Goal: Information Seeking & Learning: Compare options

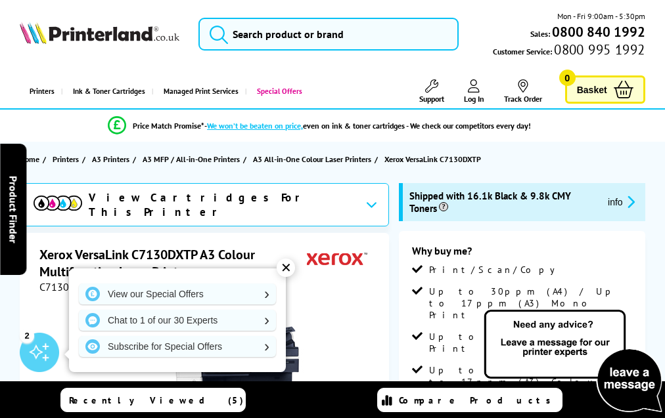
scroll to position [2686, 0]
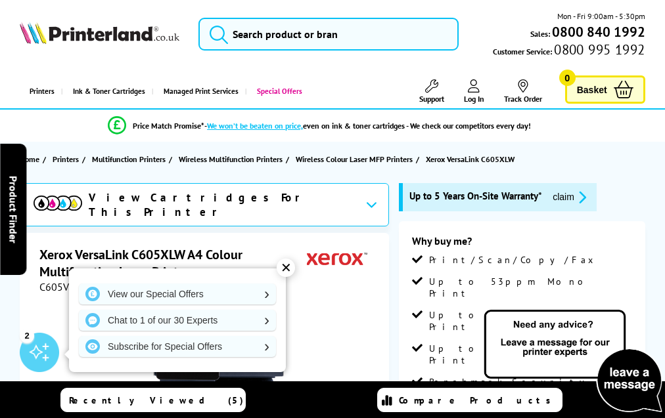
scroll to position [3847, 0]
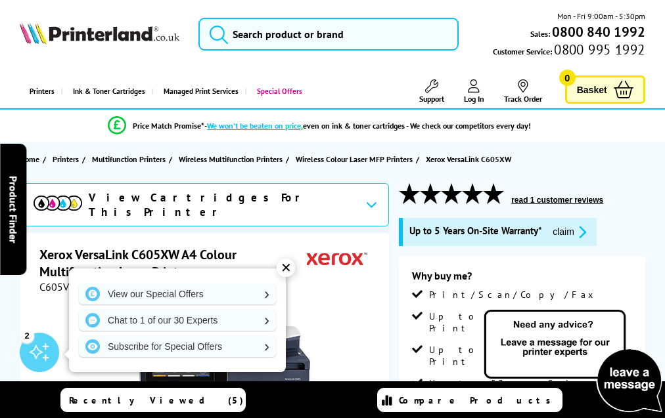
scroll to position [3961, 0]
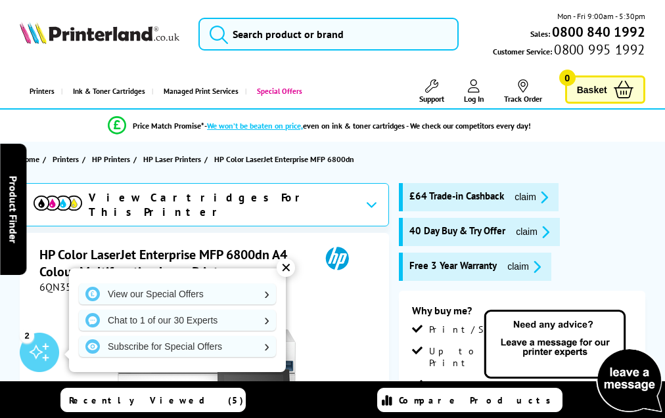
scroll to position [3722, 0]
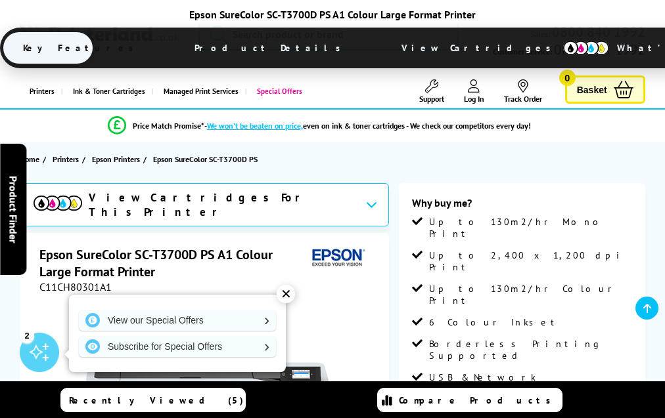
scroll to position [1669, 0]
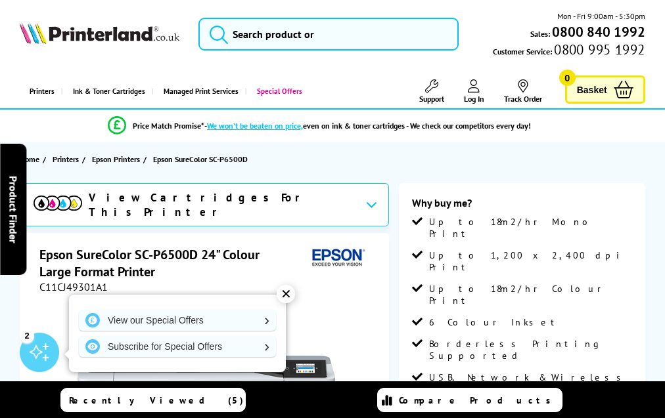
scroll to position [1680, 0]
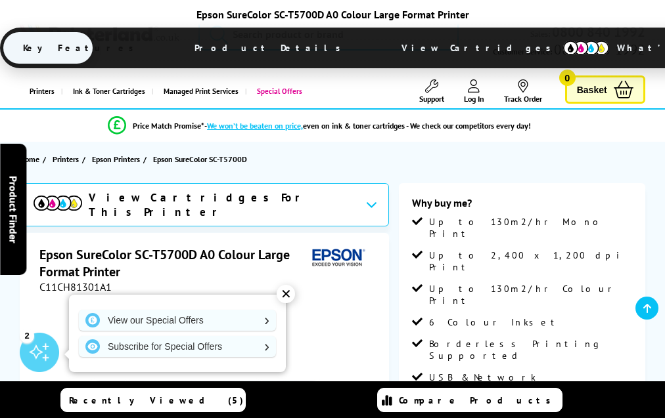
scroll to position [1667, 0]
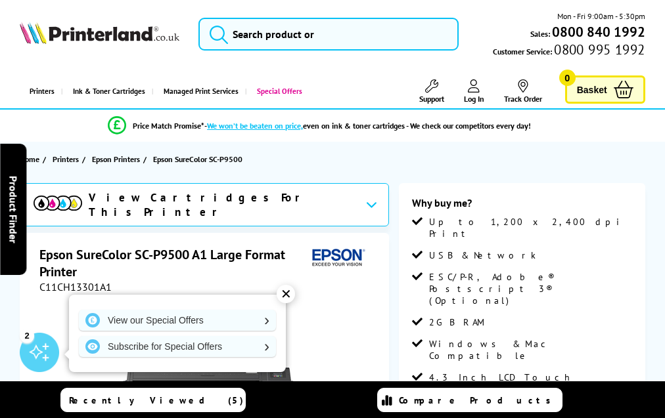
scroll to position [1455, 0]
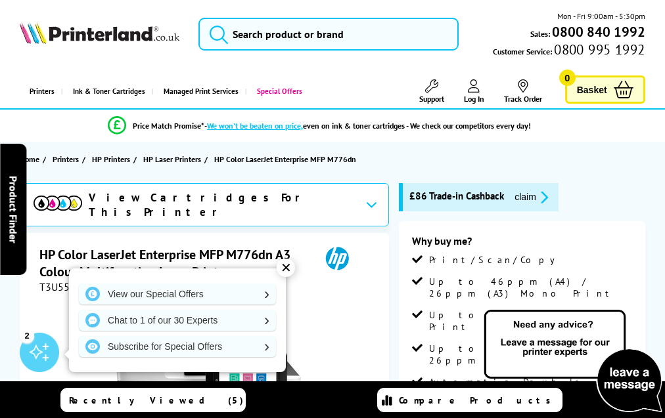
scroll to position [3413, 0]
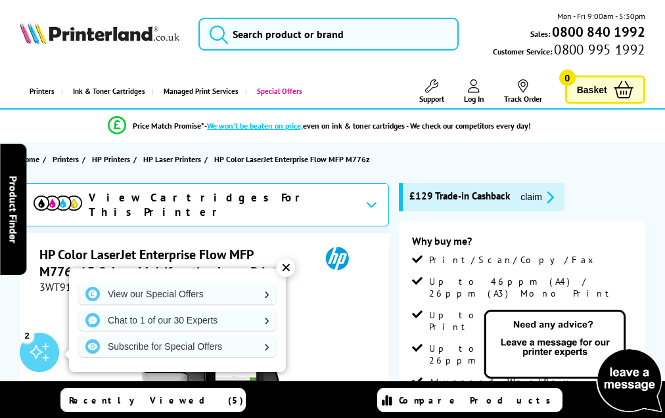
scroll to position [3498, 0]
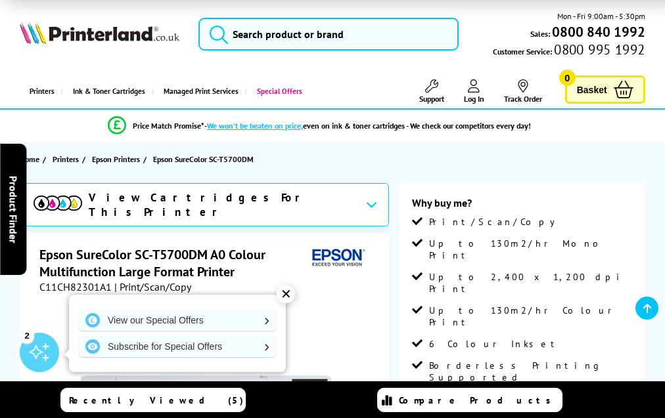
scroll to position [1782, 0]
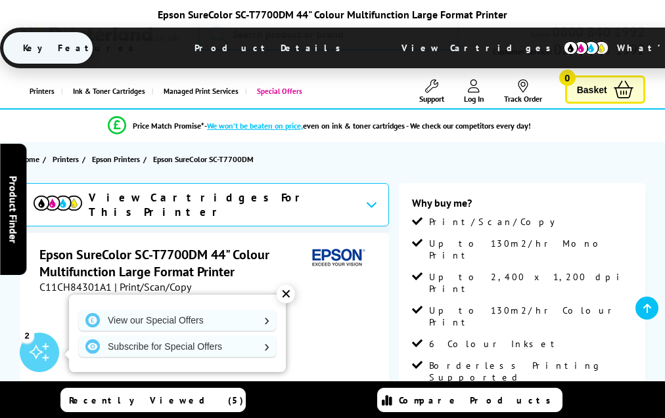
scroll to position [1808, 0]
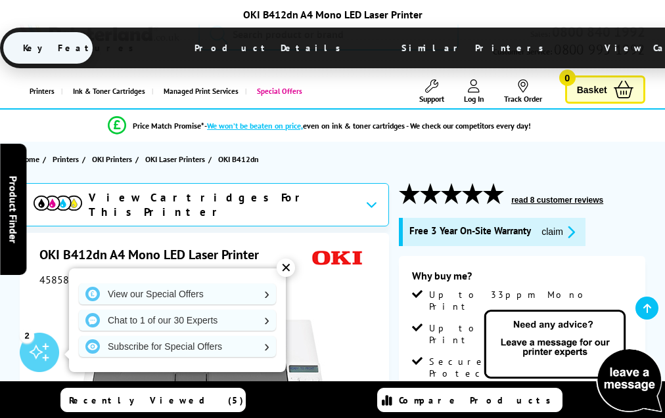
scroll to position [2220, 0]
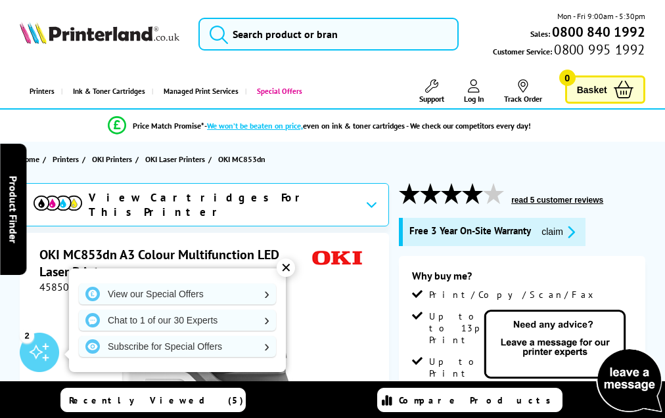
scroll to position [2842, 0]
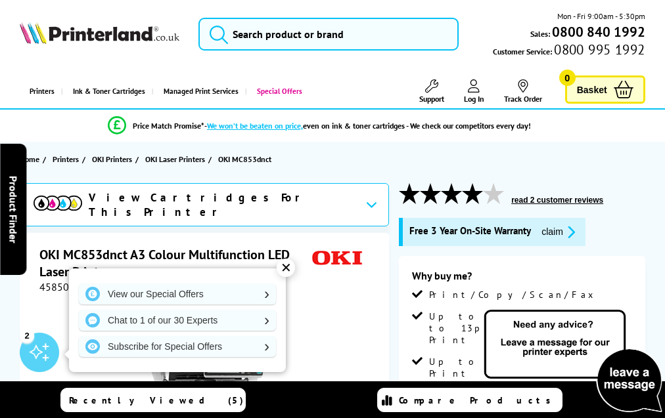
scroll to position [2742, 0]
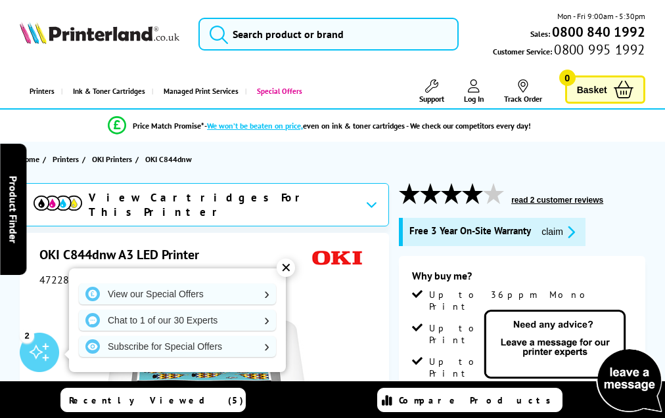
scroll to position [2038, 0]
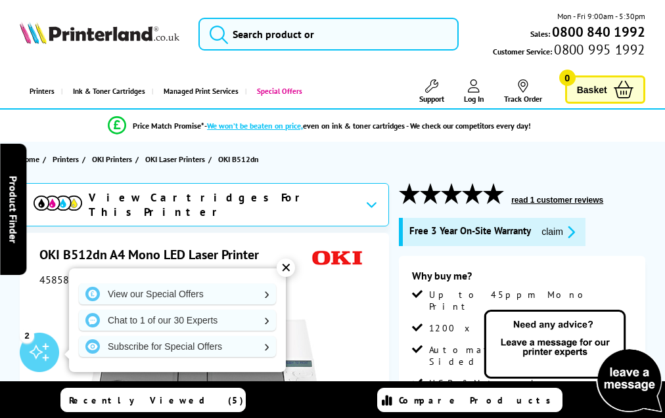
scroll to position [1900, 0]
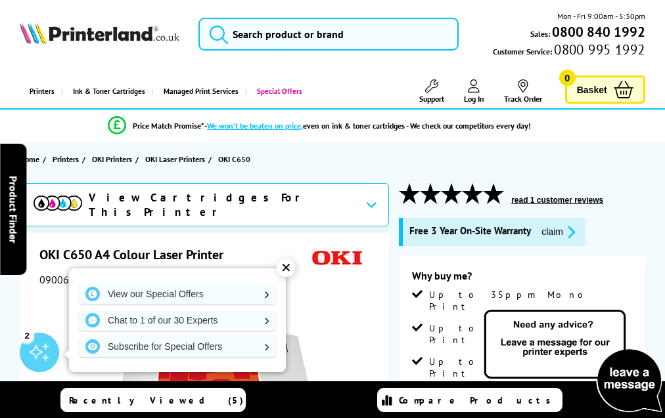
scroll to position [2283, 0]
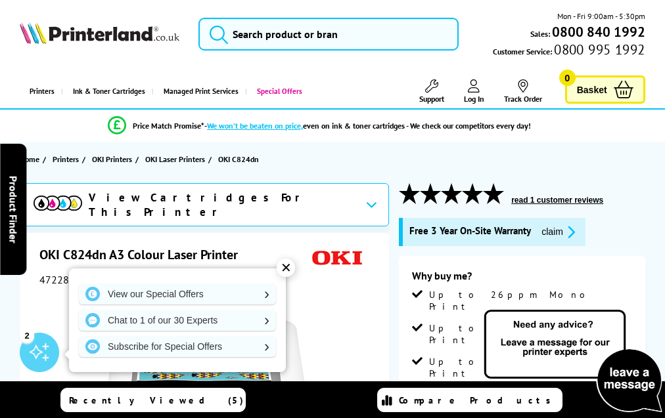
scroll to position [2516, 0]
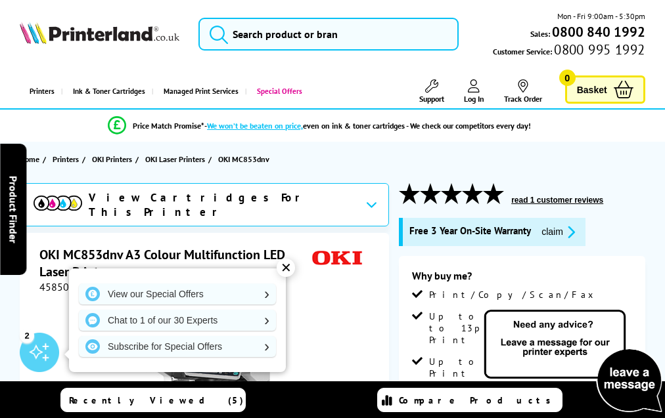
scroll to position [2874, 0]
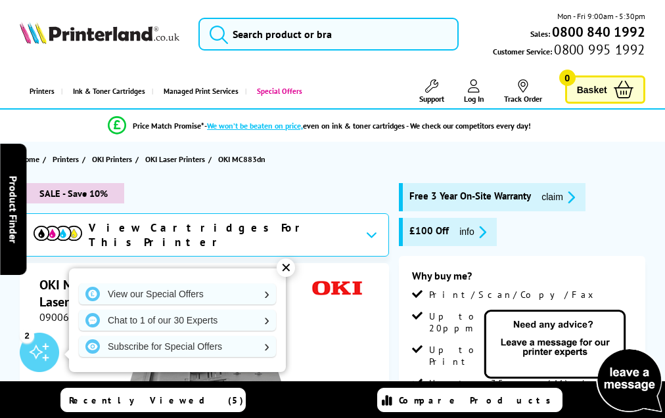
scroll to position [3034, 0]
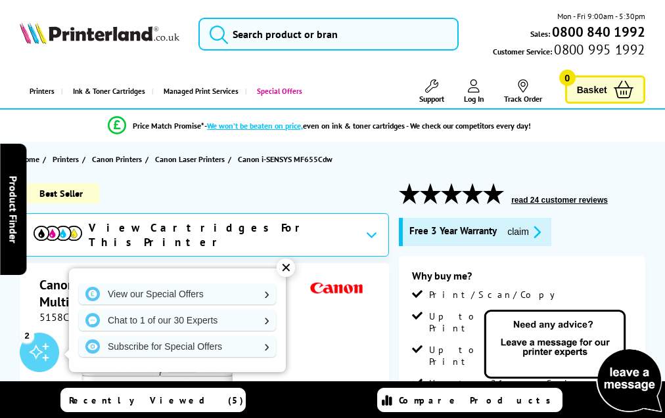
scroll to position [3630, 0]
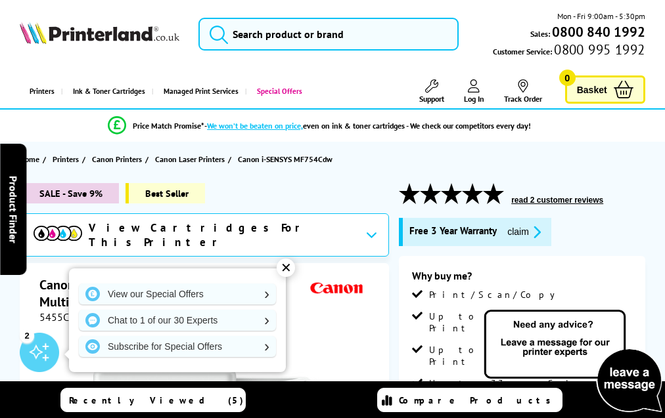
scroll to position [3598, 0]
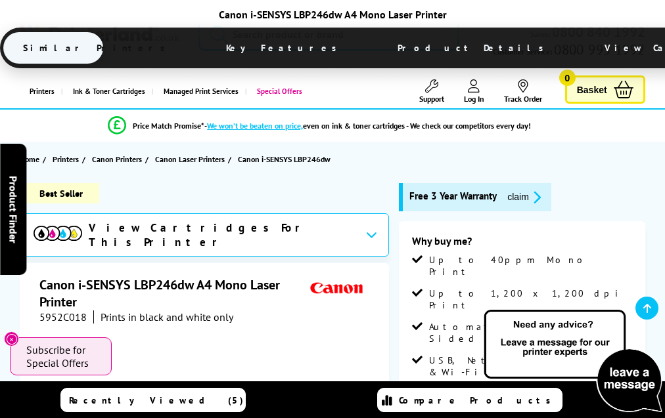
scroll to position [2656, 0]
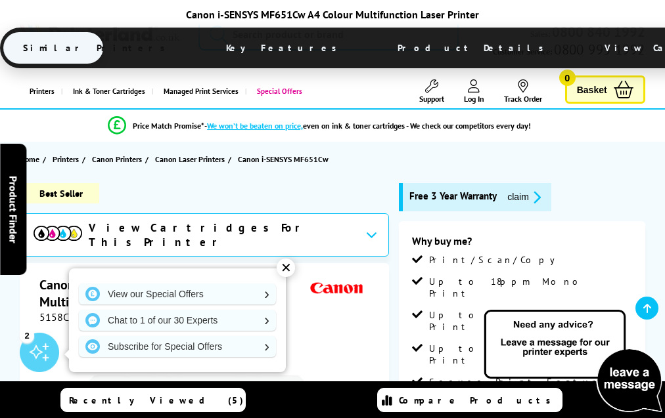
scroll to position [3348, 0]
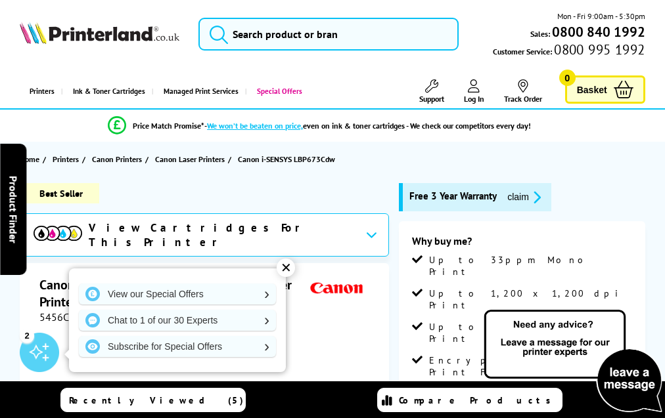
scroll to position [3126, 0]
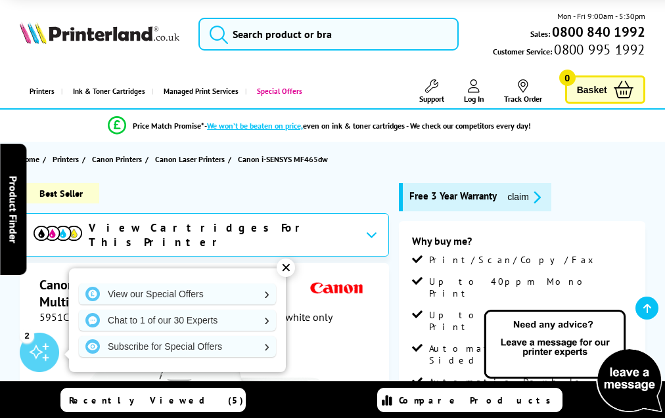
scroll to position [2963, 0]
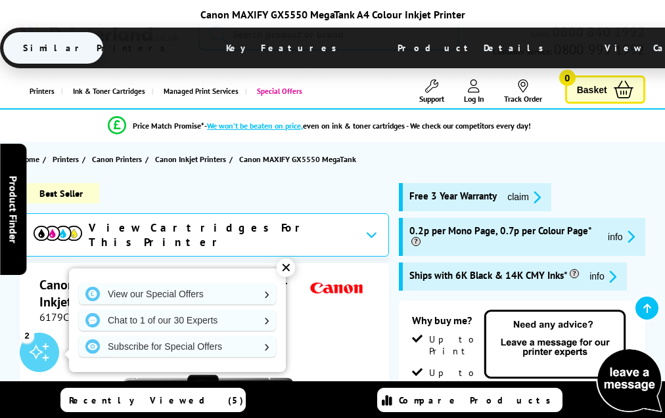
scroll to position [2628, 0]
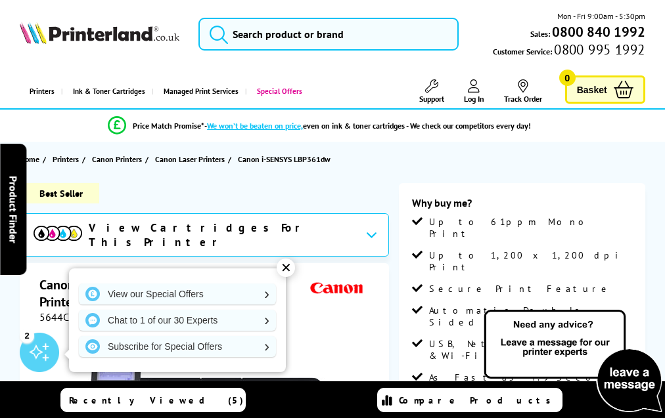
scroll to position [2592, 0]
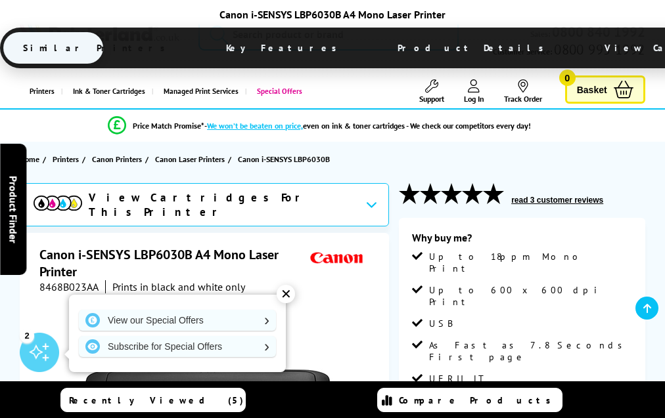
scroll to position [2302, 0]
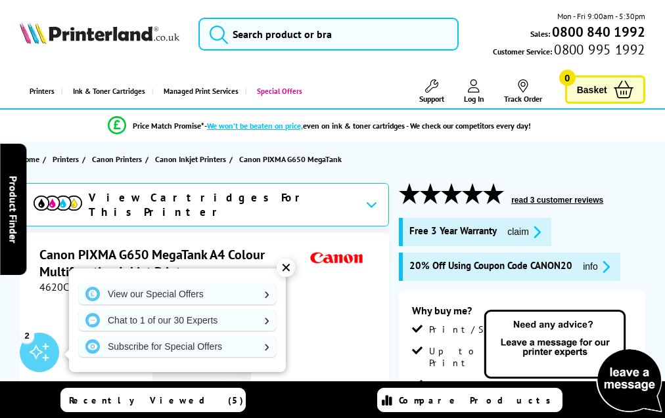
scroll to position [2738, 0]
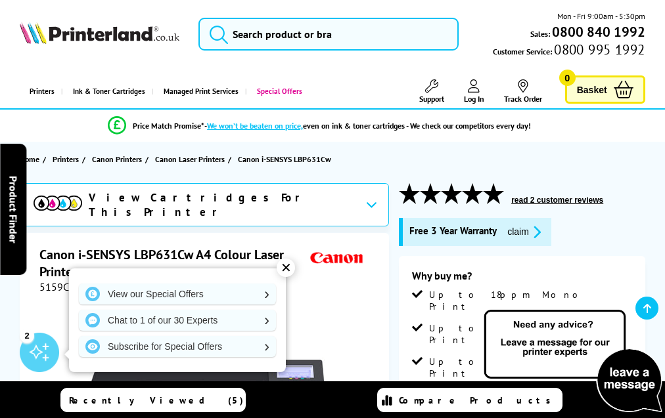
scroll to position [3085, 0]
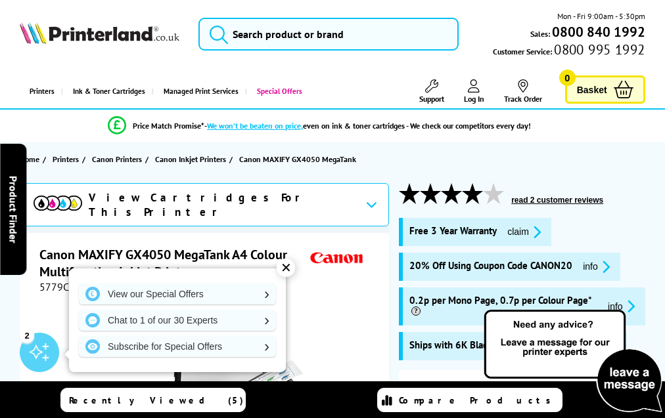
scroll to position [3028, 0]
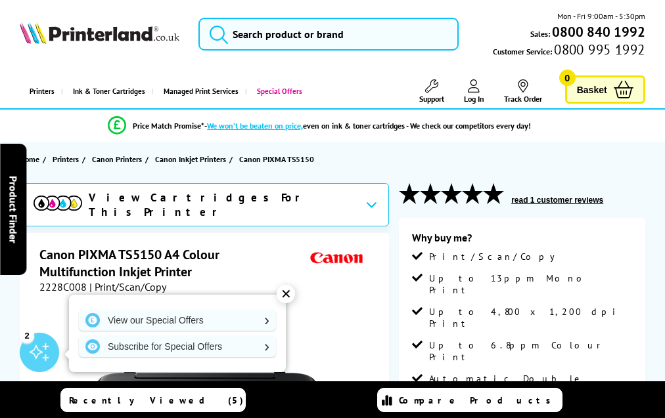
scroll to position [2923, 0]
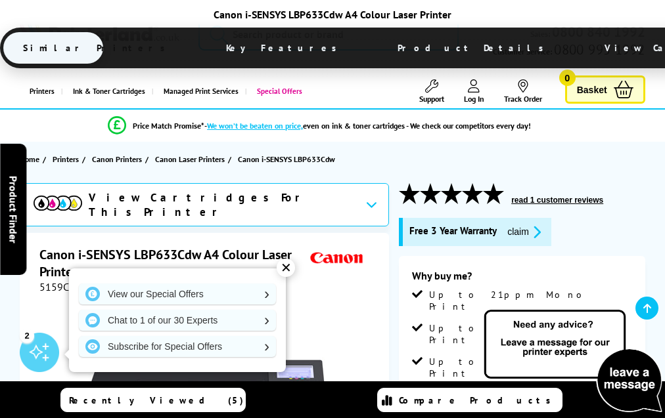
scroll to position [3290, 0]
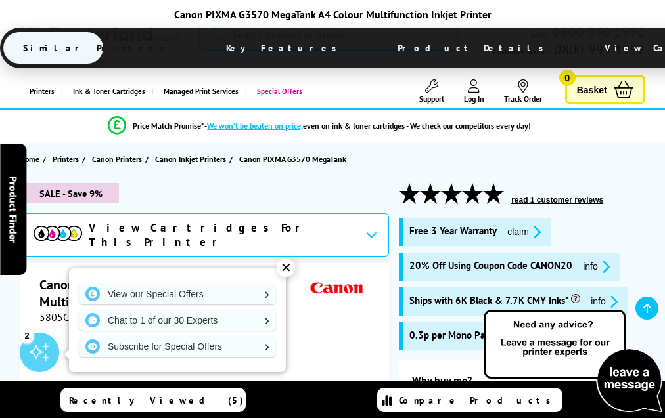
scroll to position [3020, 0]
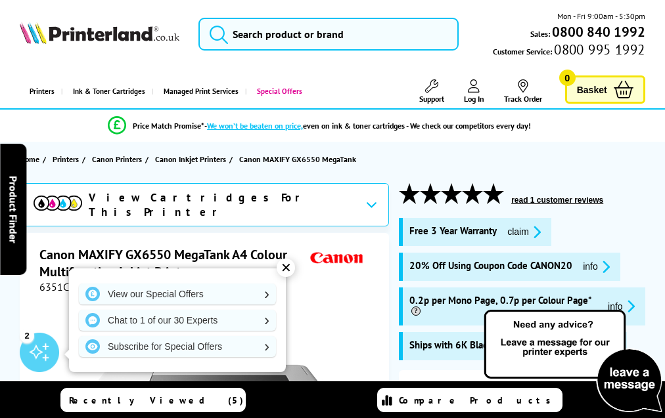
scroll to position [3168, 0]
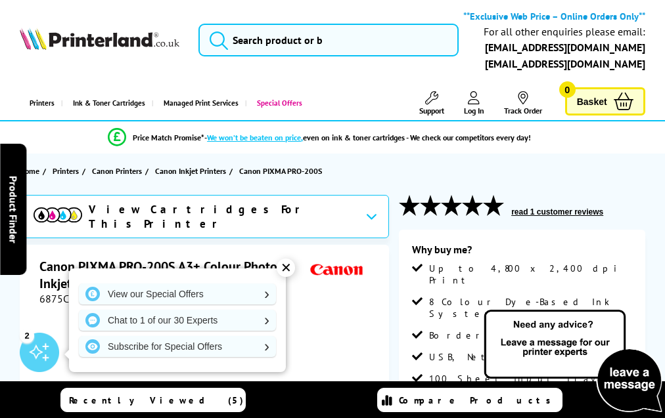
scroll to position [2311, 0]
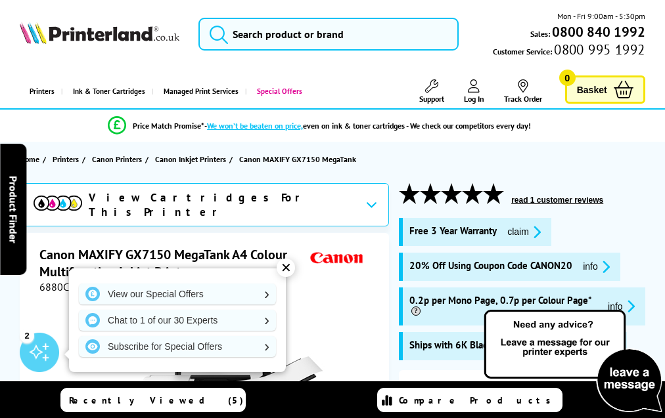
scroll to position [3170, 0]
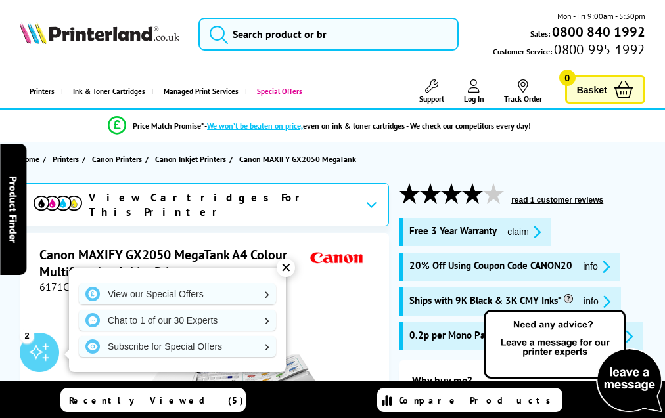
scroll to position [2944, 0]
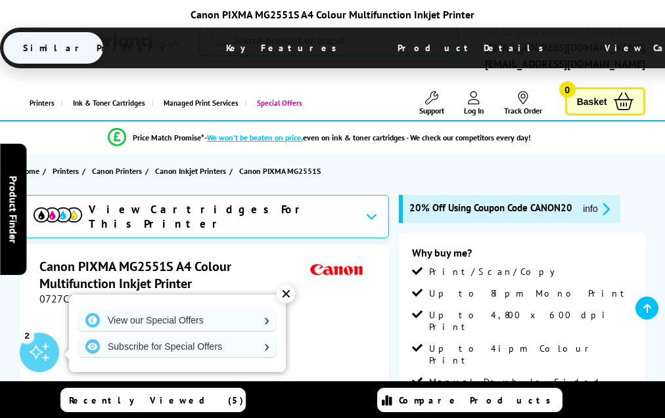
scroll to position [2522, 0]
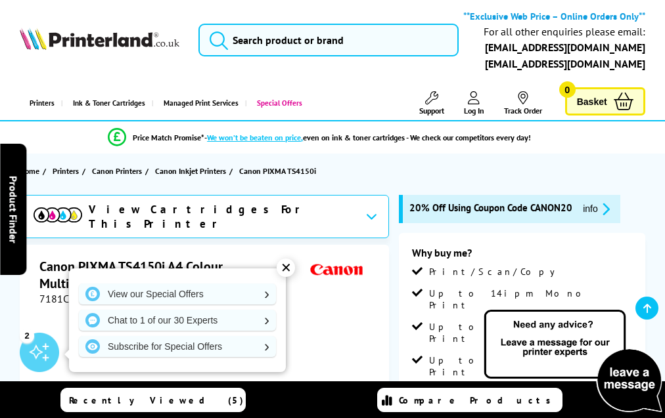
scroll to position [2670, 0]
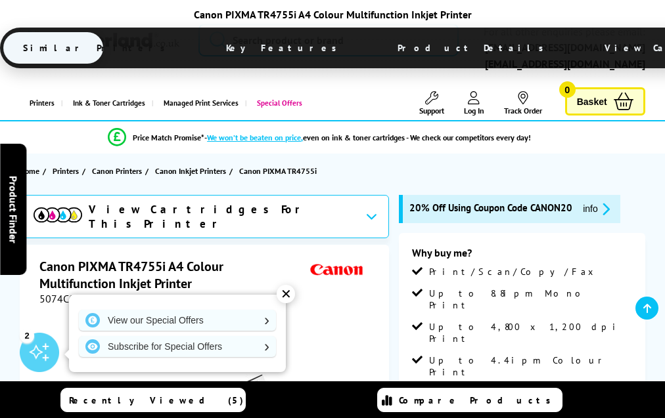
scroll to position [2614, 0]
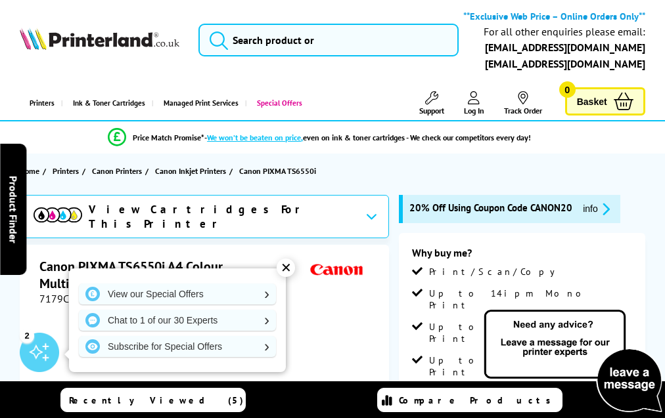
scroll to position [2670, 0]
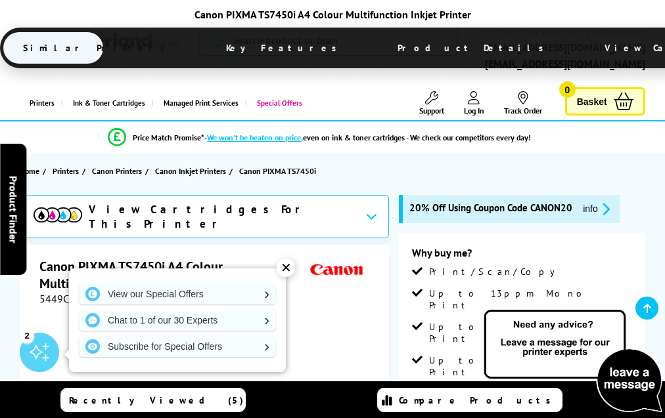
scroll to position [2728, 0]
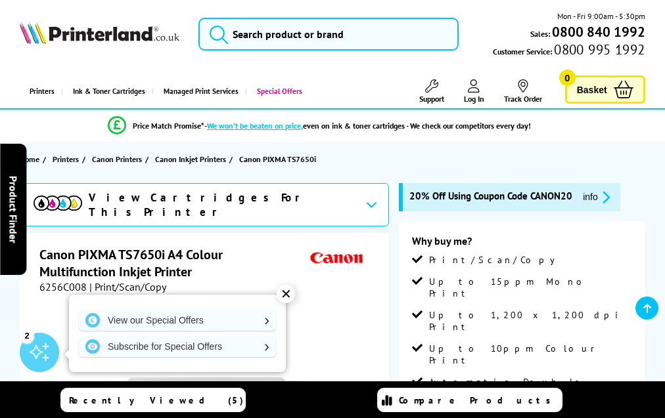
scroll to position [2912, 0]
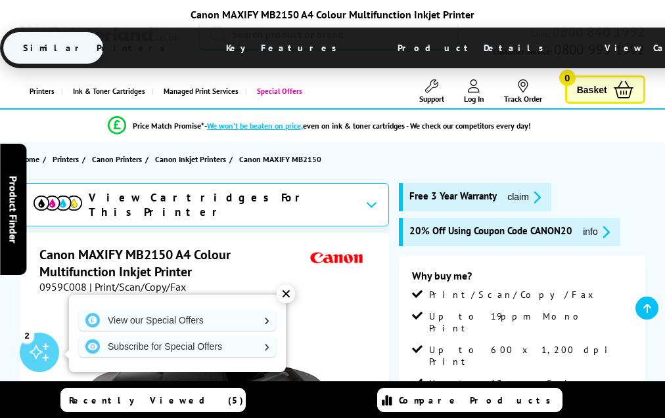
scroll to position [2858, 0]
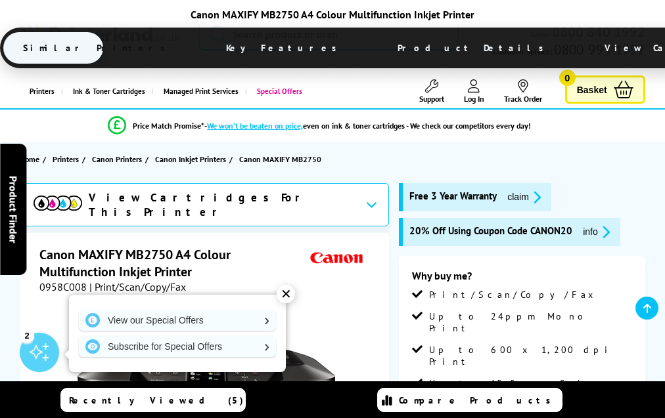
scroll to position [2858, 0]
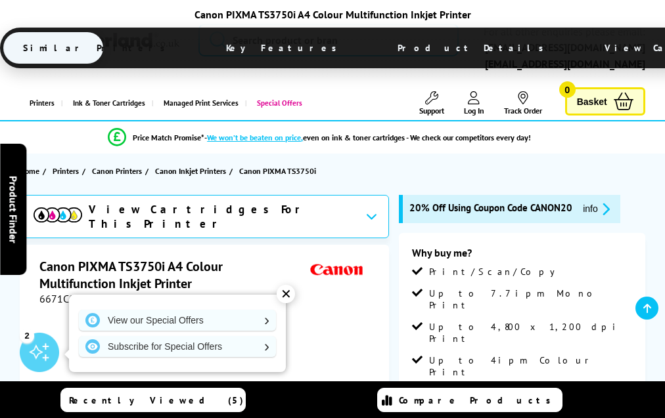
scroll to position [2602, 0]
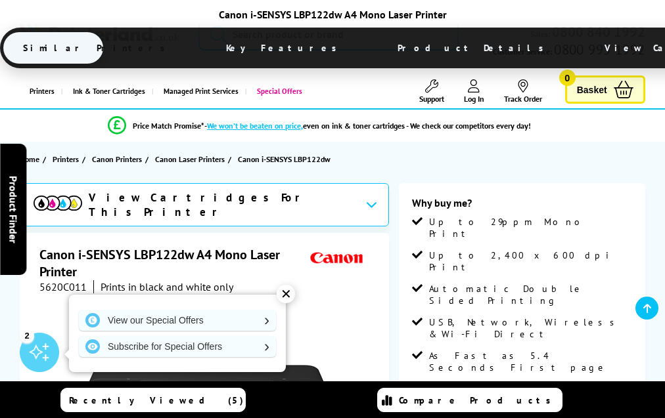
scroll to position [2420, 0]
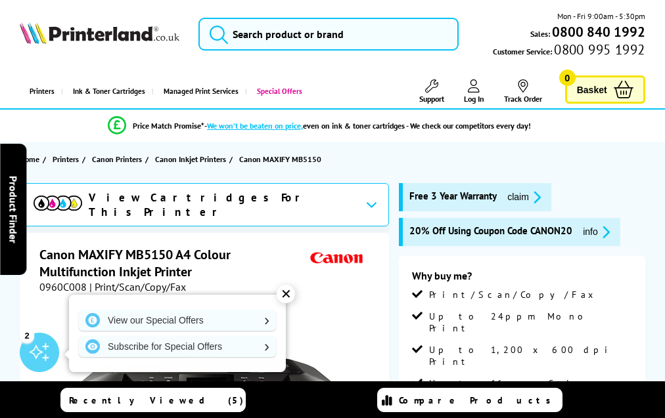
scroll to position [2857, 0]
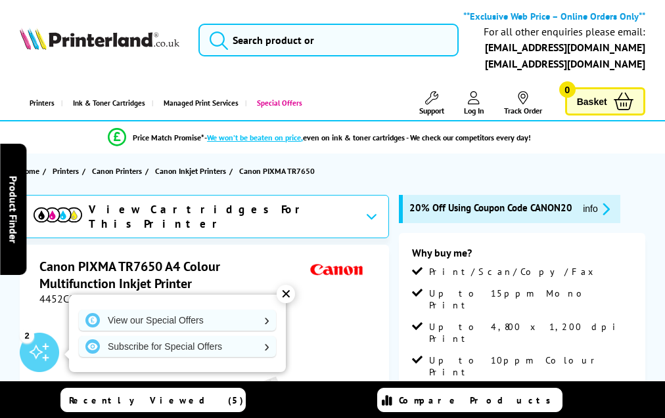
scroll to position [3119, 0]
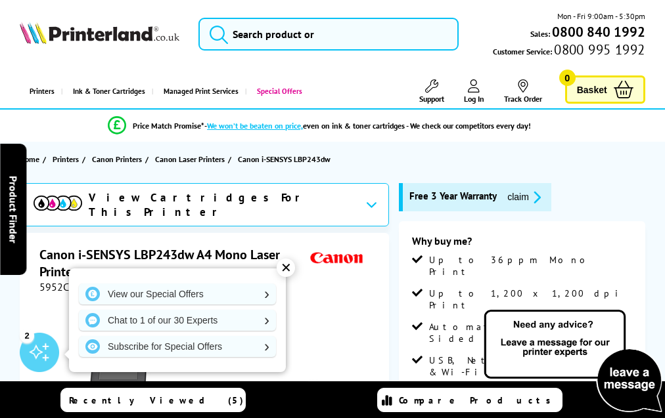
scroll to position [2631, 0]
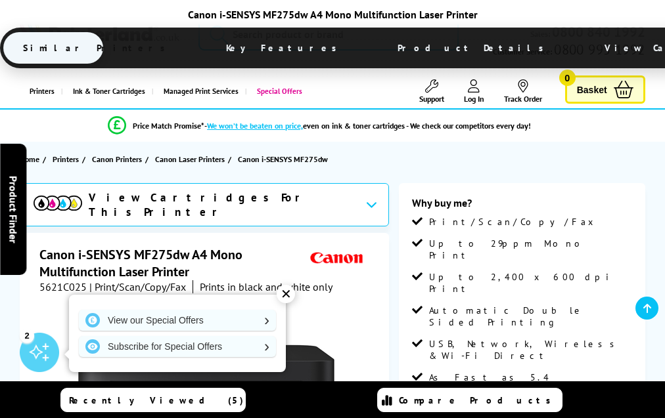
scroll to position [2771, 0]
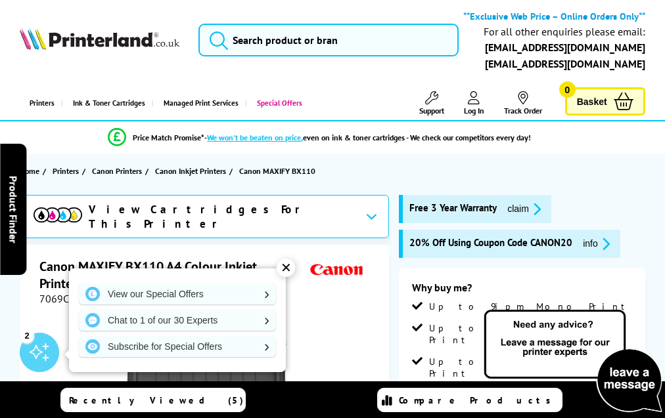
scroll to position [2583, 0]
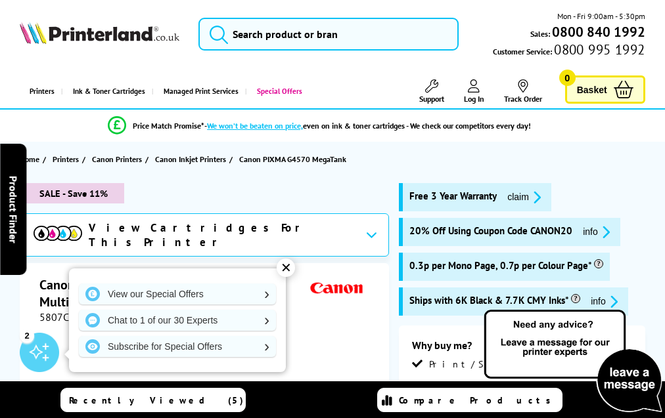
scroll to position [2809, 0]
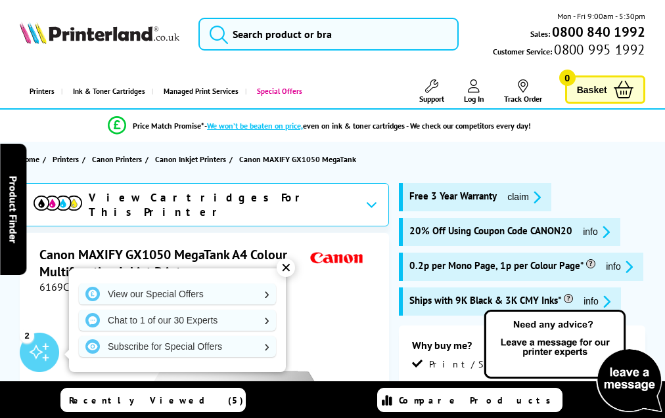
scroll to position [2956, 0]
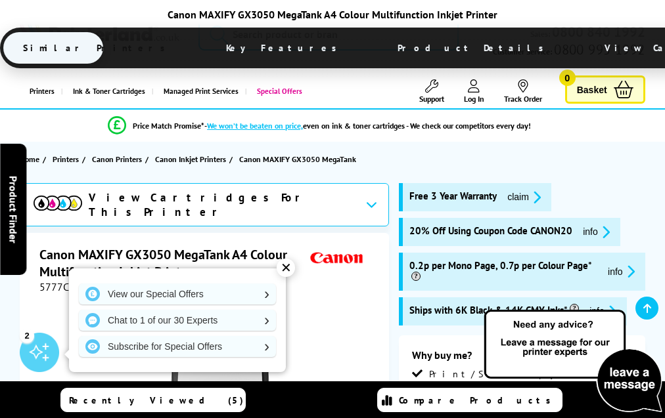
scroll to position [2939, 0]
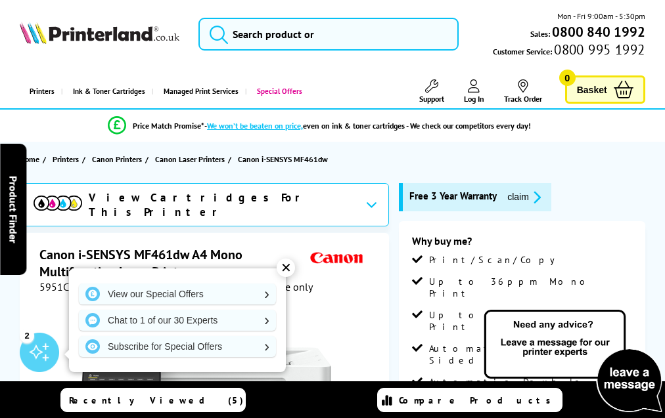
scroll to position [2825, 0]
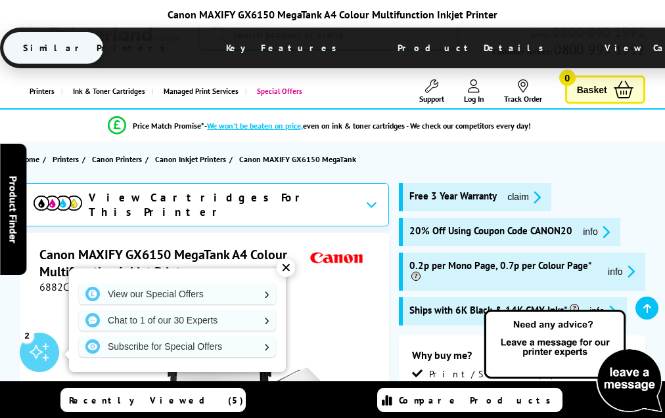
scroll to position [2893, 0]
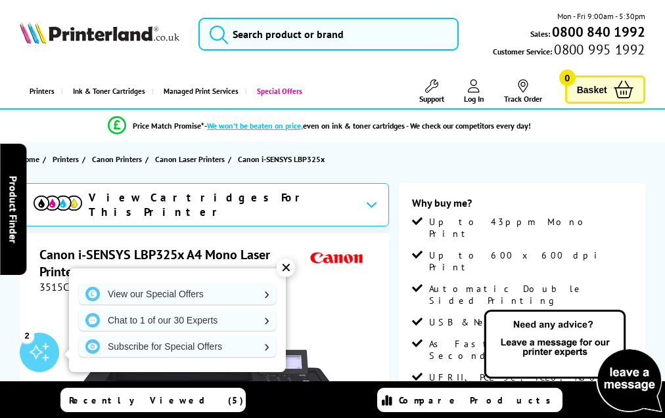
scroll to position [2548, 0]
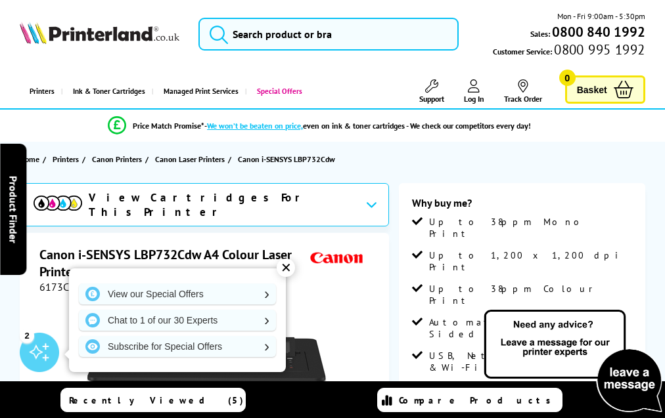
scroll to position [2960, 0]
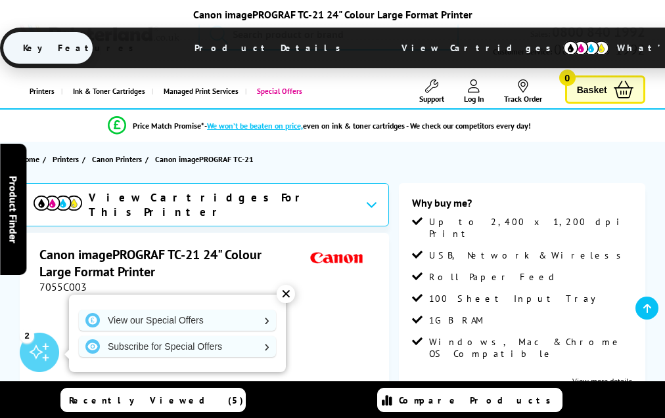
scroll to position [2046, 0]
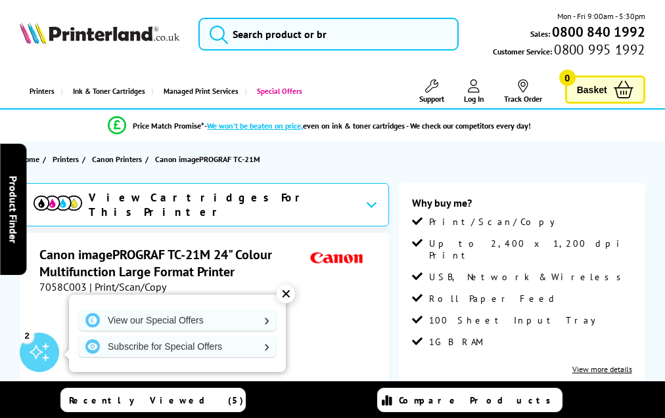
scroll to position [2186, 0]
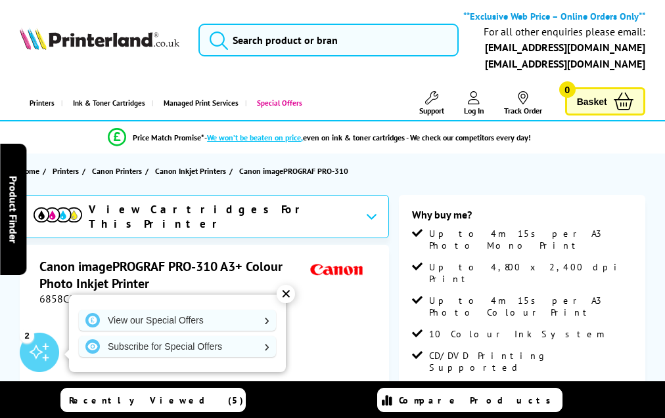
scroll to position [2146, 0]
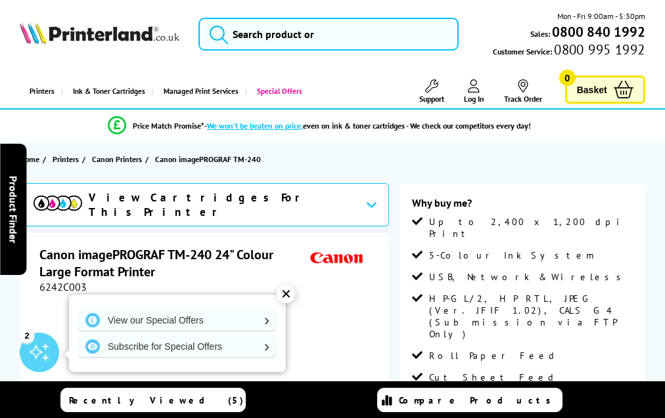
scroll to position [1773, 0]
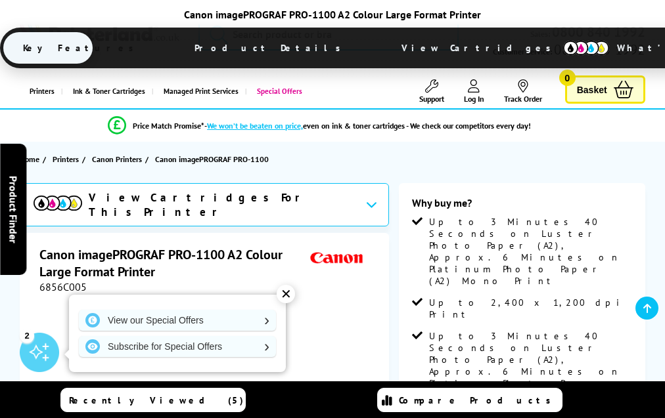
scroll to position [1617, 0]
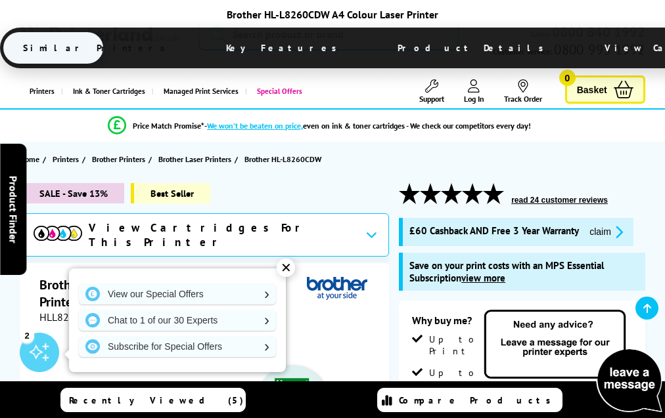
scroll to position [3828, 0]
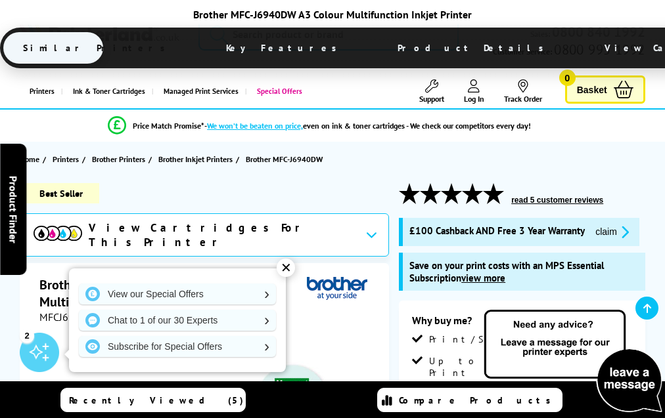
scroll to position [4123, 0]
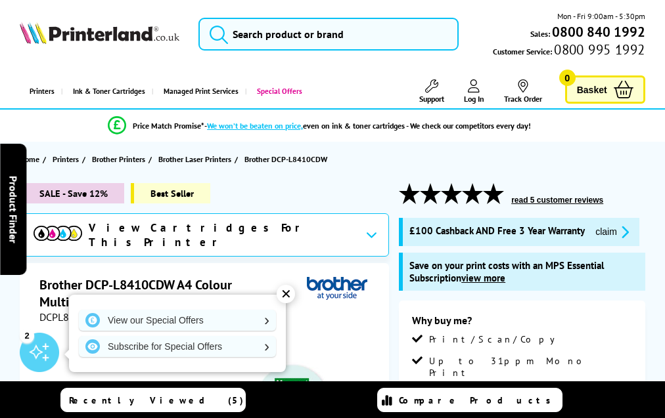
scroll to position [3937, 0]
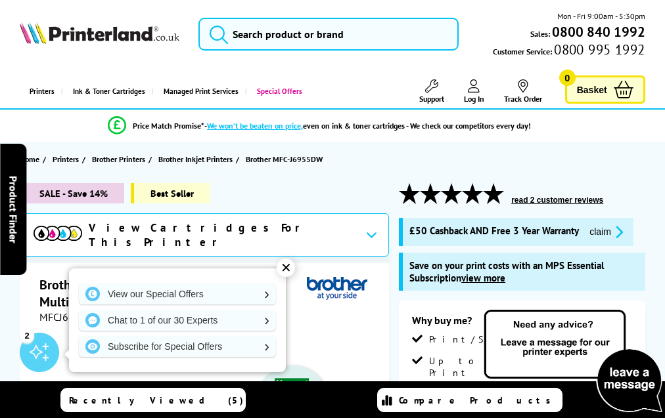
scroll to position [4044, 0]
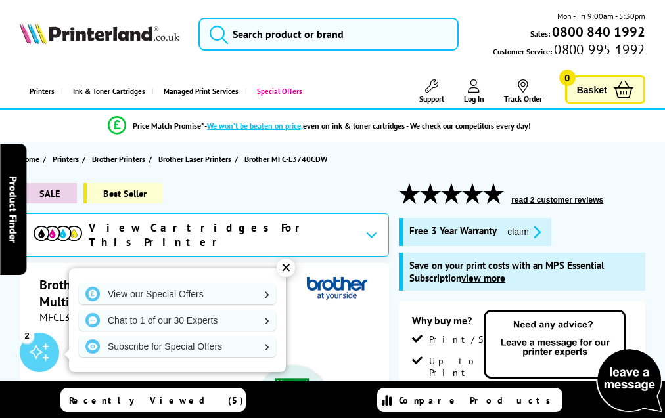
scroll to position [4318, 0]
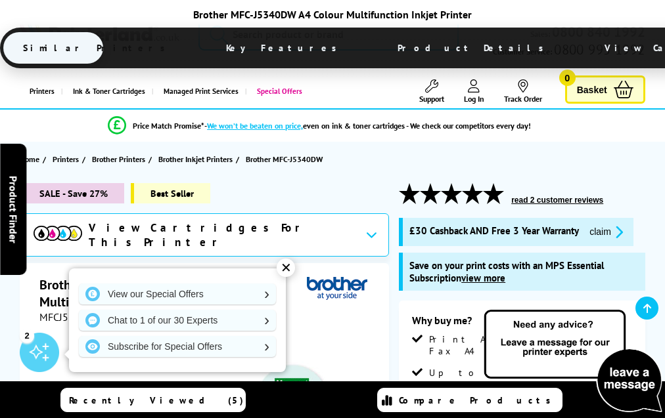
scroll to position [4247, 0]
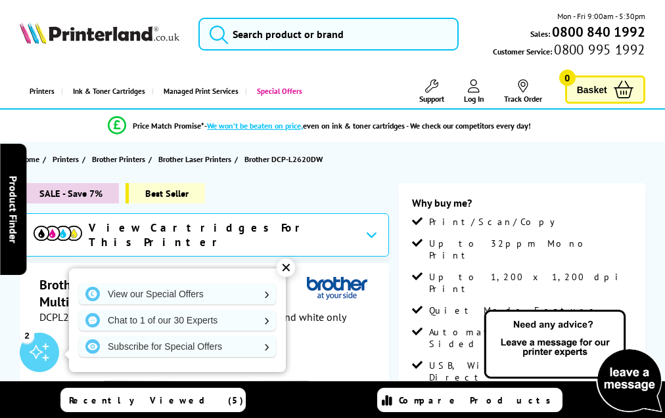
scroll to position [2954, 0]
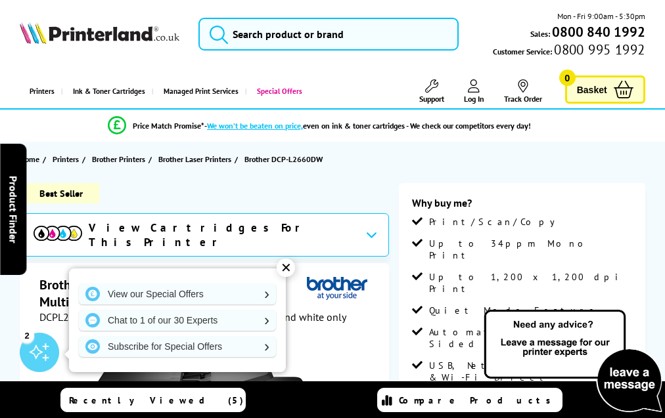
scroll to position [2980, 0]
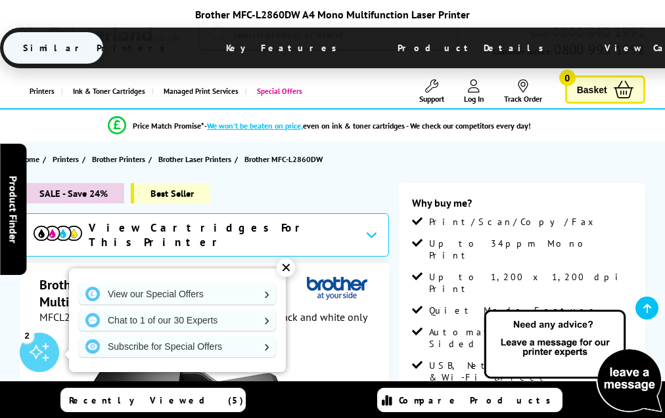
scroll to position [2978, 0]
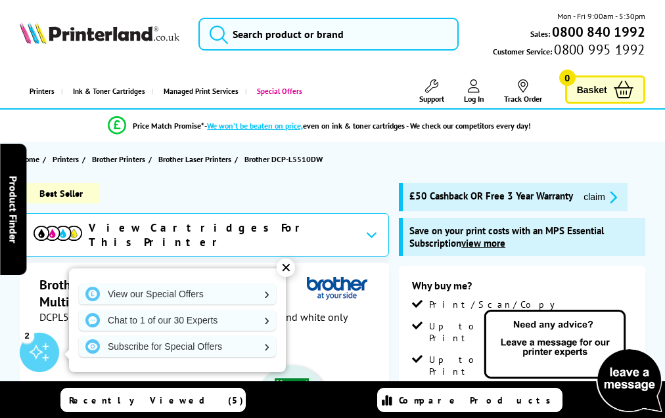
scroll to position [3884, 0]
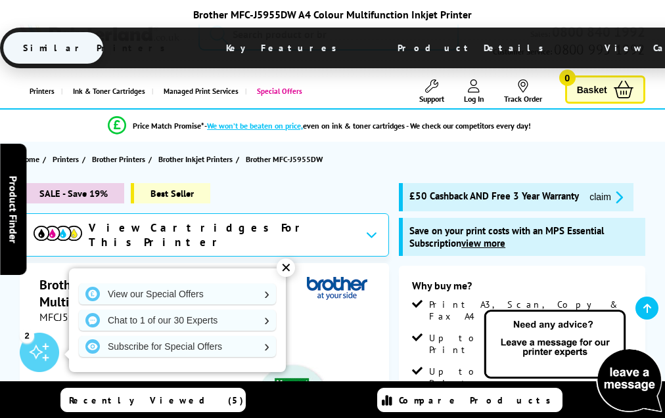
scroll to position [4172, 0]
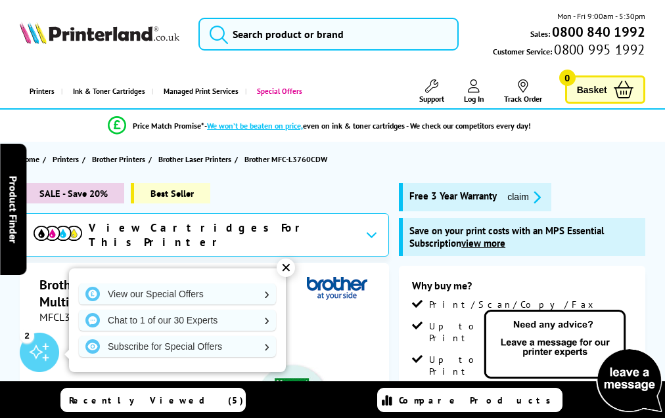
scroll to position [4289, 0]
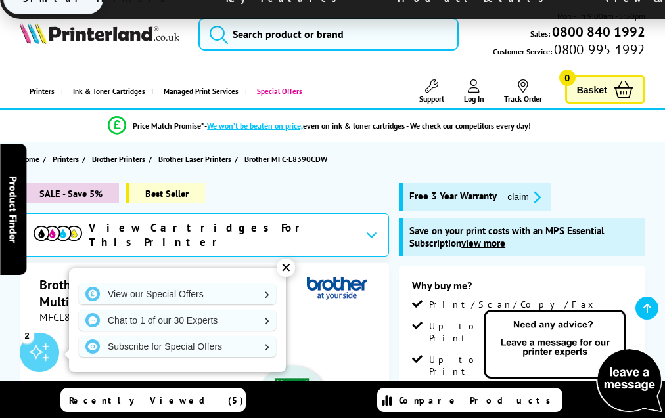
scroll to position [4471, 0]
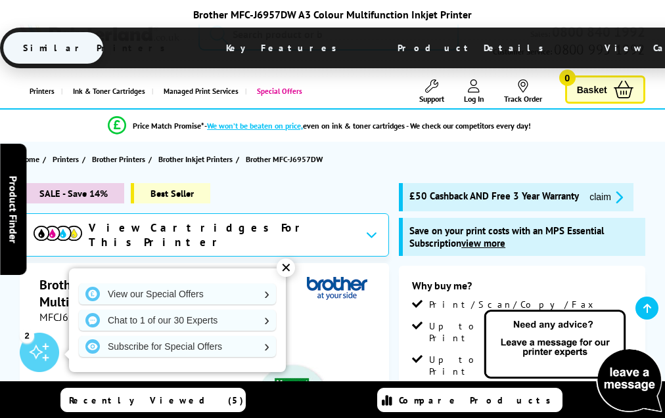
scroll to position [4117, 0]
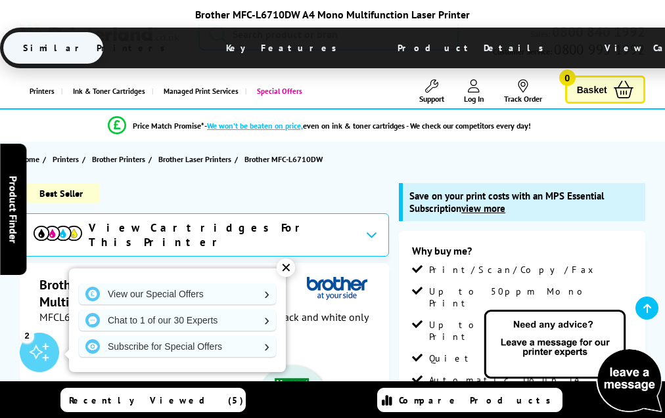
scroll to position [3740, 0]
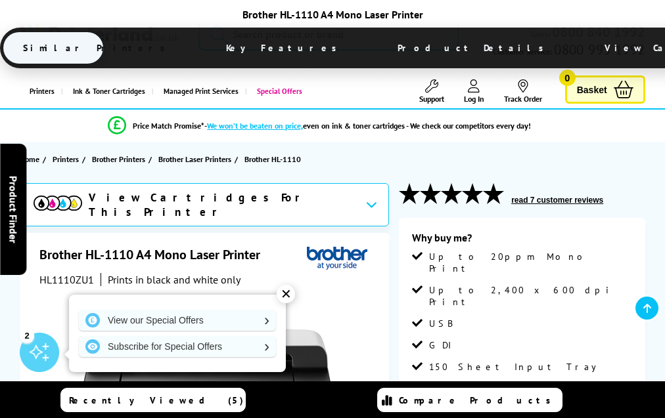
scroll to position [2165, 0]
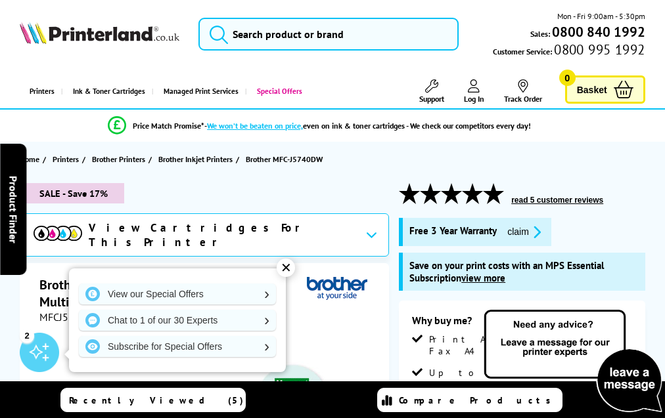
scroll to position [4115, 0]
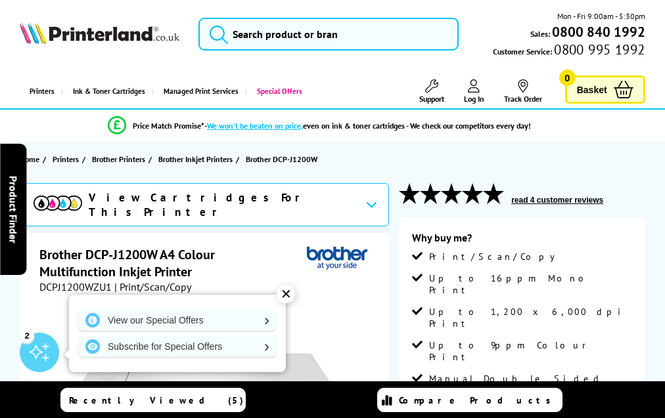
scroll to position [2702, 0]
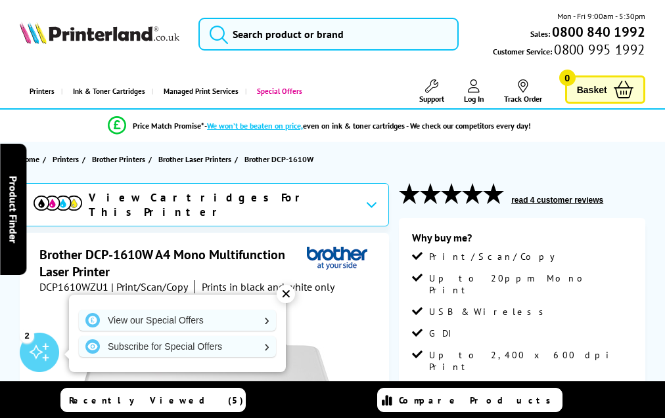
scroll to position [2438, 0]
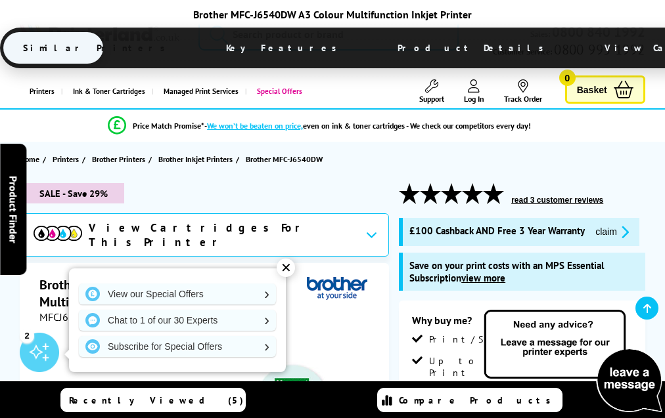
scroll to position [4095, 0]
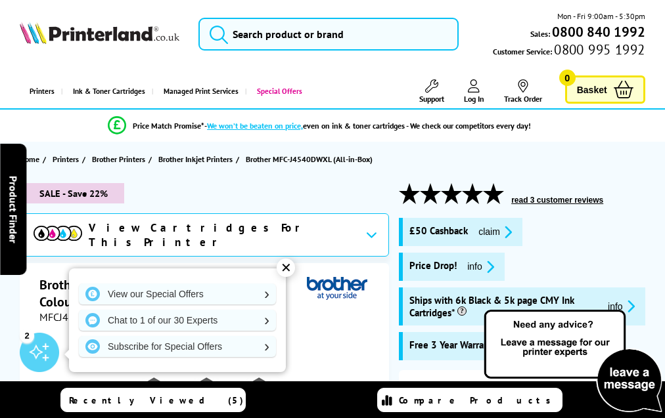
scroll to position [3034, 0]
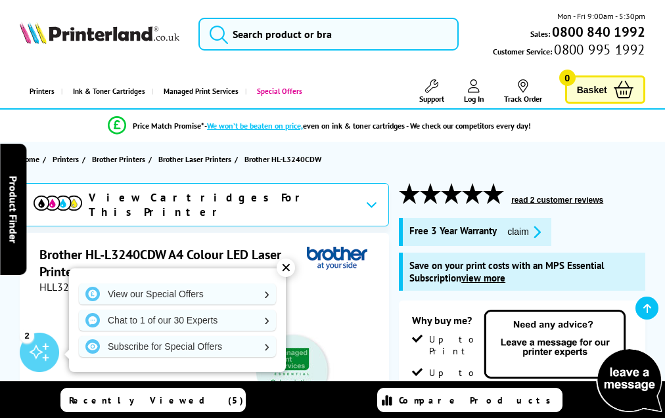
scroll to position [4067, 0]
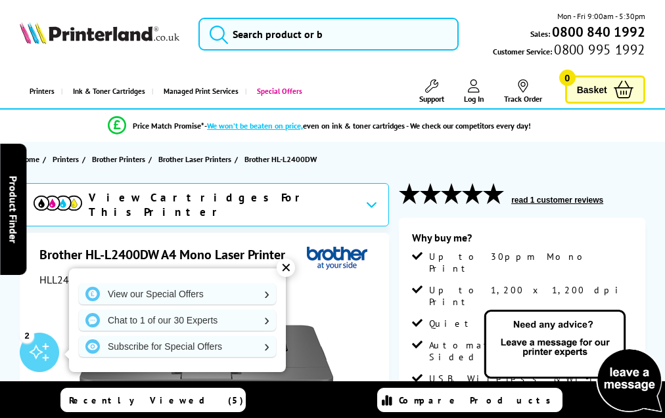
scroll to position [2635, 0]
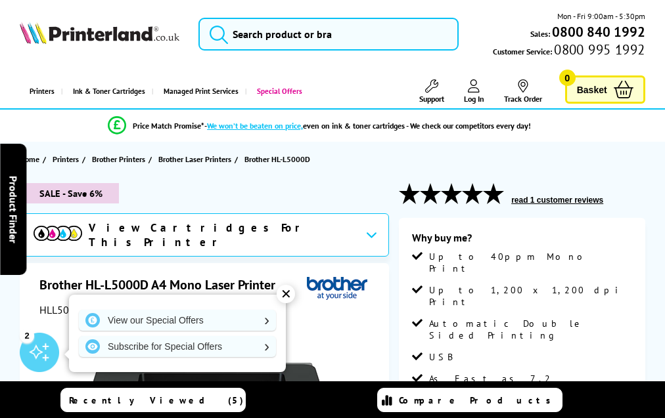
scroll to position [2623, 0]
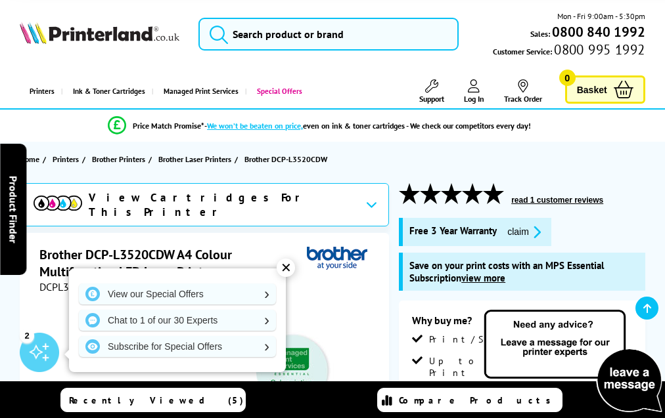
scroll to position [4221, 0]
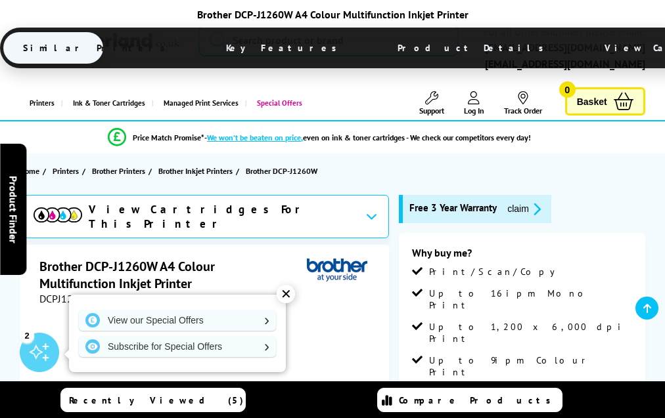
scroll to position [2885, 0]
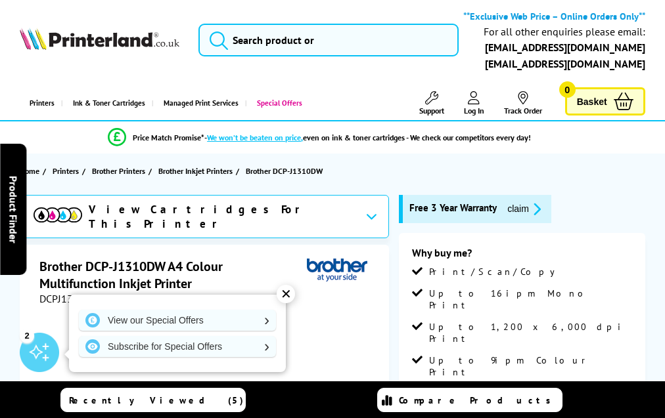
scroll to position [2974, 0]
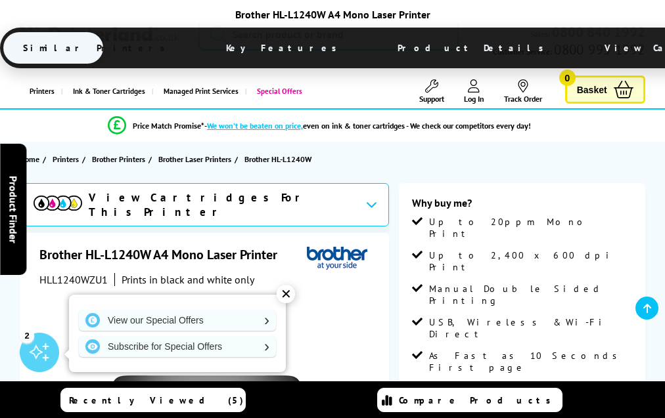
scroll to position [2342, 0]
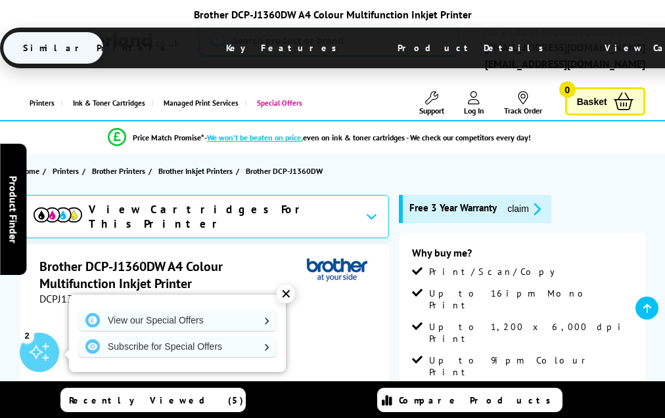
scroll to position [2986, 0]
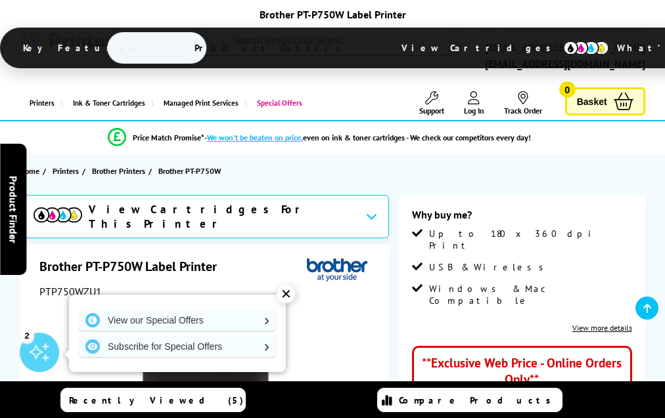
scroll to position [1145, 0]
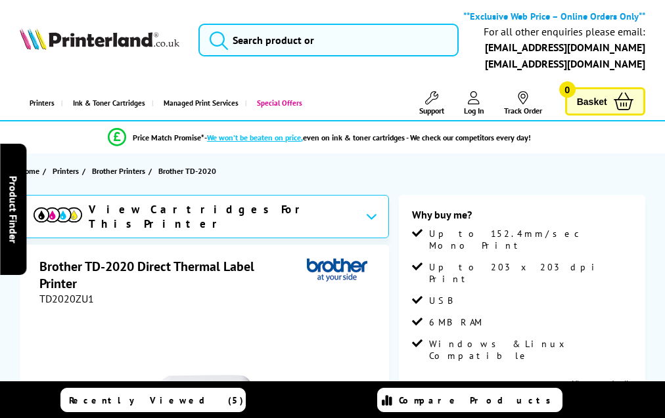
scroll to position [1313, 0]
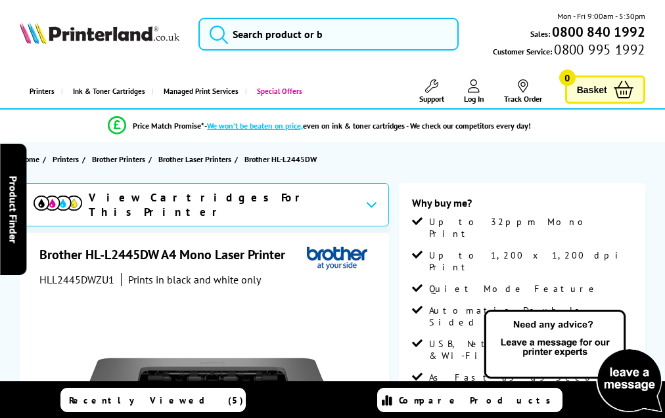
scroll to position [2697, 0]
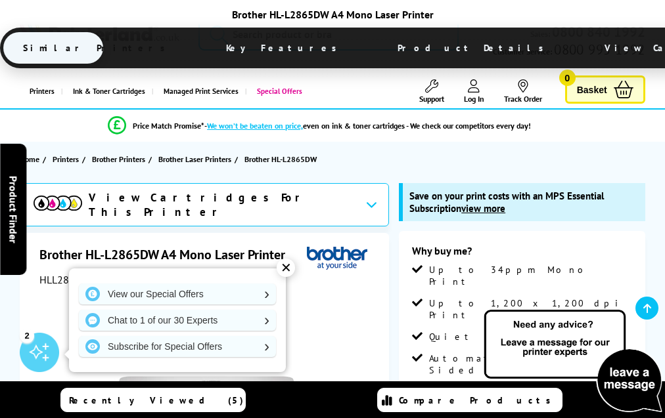
scroll to position [3427, 0]
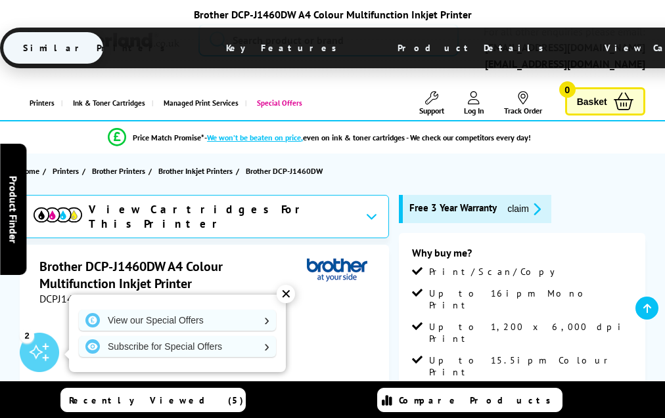
scroll to position [2960, 0]
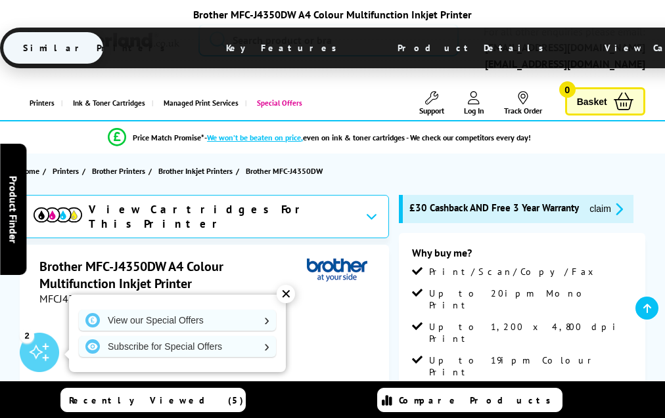
scroll to position [3105, 0]
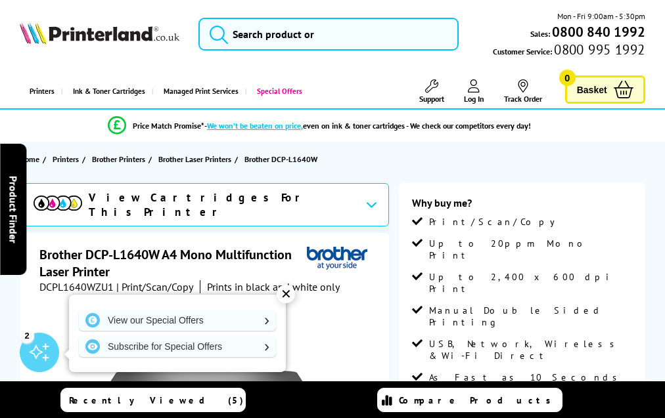
scroll to position [2526, 0]
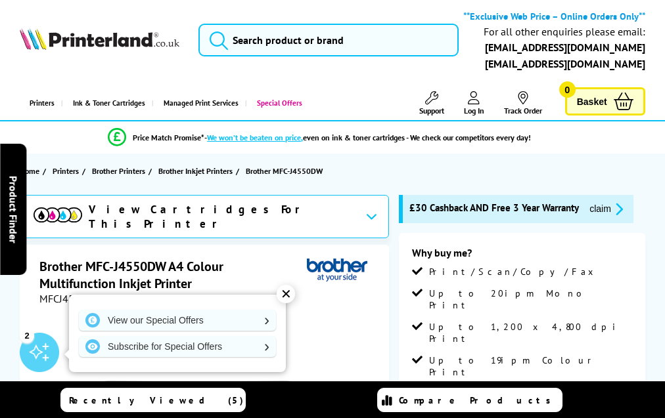
scroll to position [3132, 0]
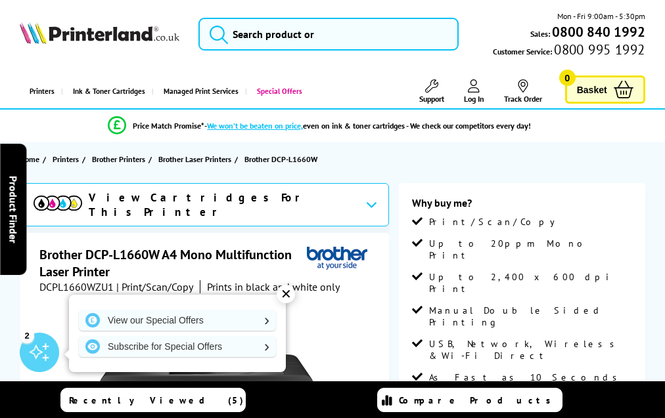
scroll to position [2552, 0]
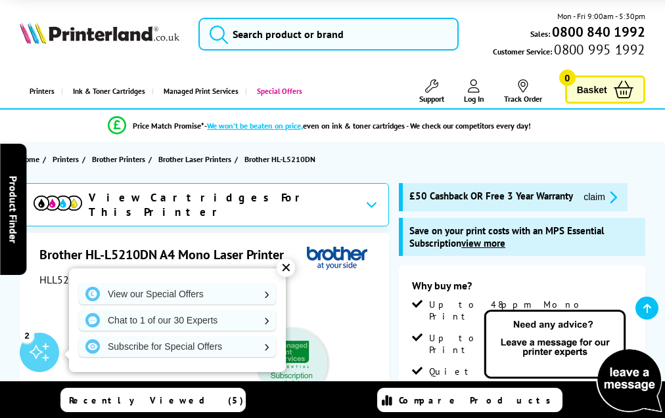
scroll to position [3773, 0]
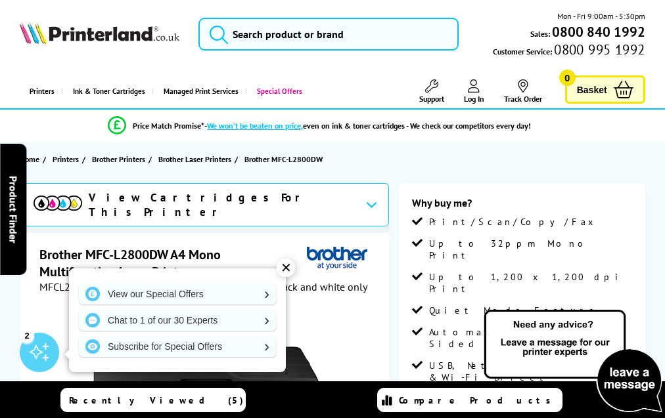
scroll to position [2948, 0]
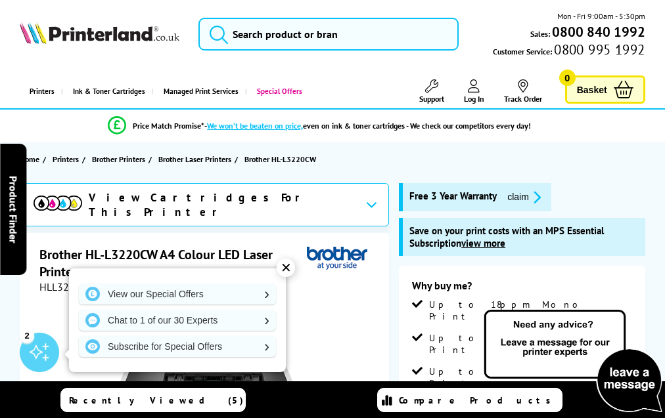
scroll to position [3822, 0]
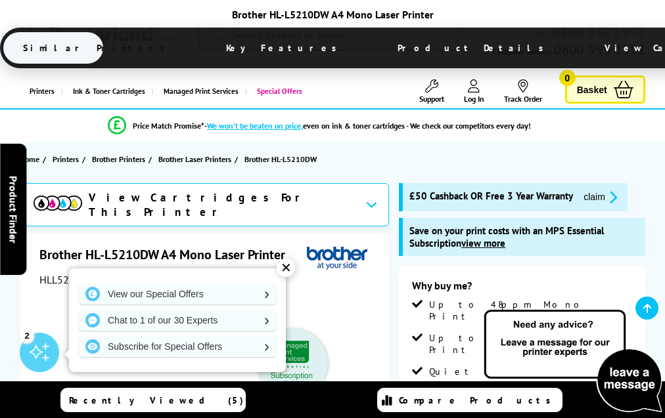
scroll to position [3773, 0]
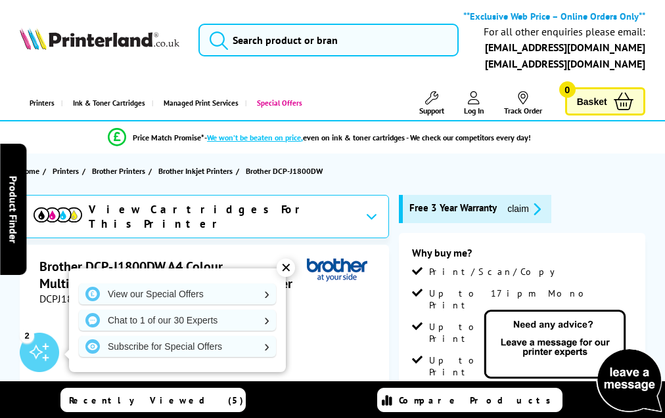
scroll to position [3312, 0]
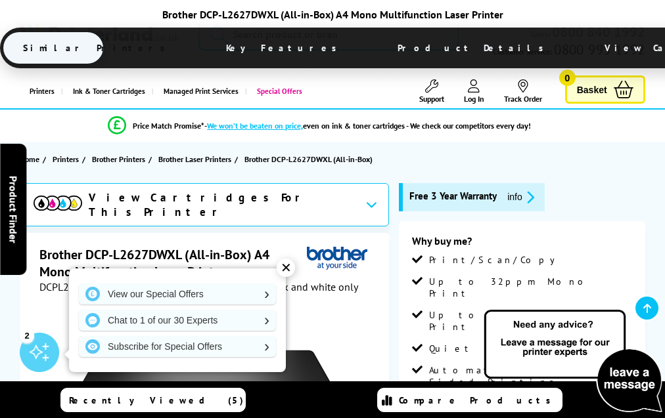
scroll to position [2772, 0]
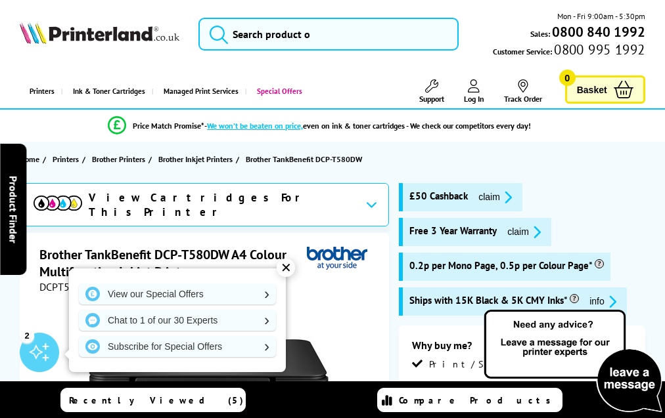
scroll to position [3092, 0]
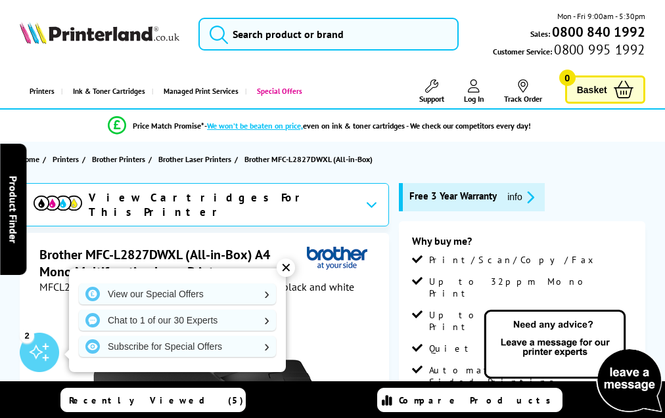
scroll to position [2797, 0]
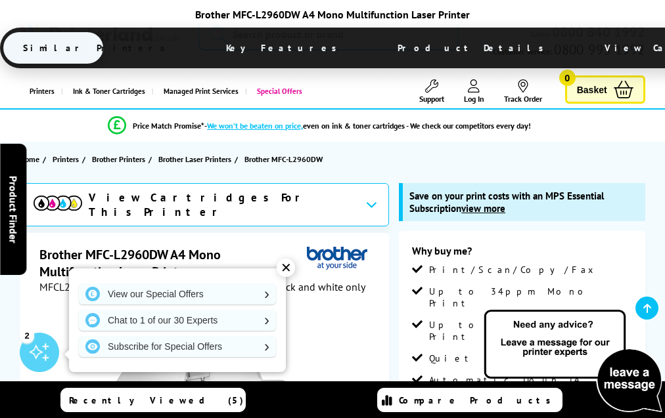
scroll to position [3882, 0]
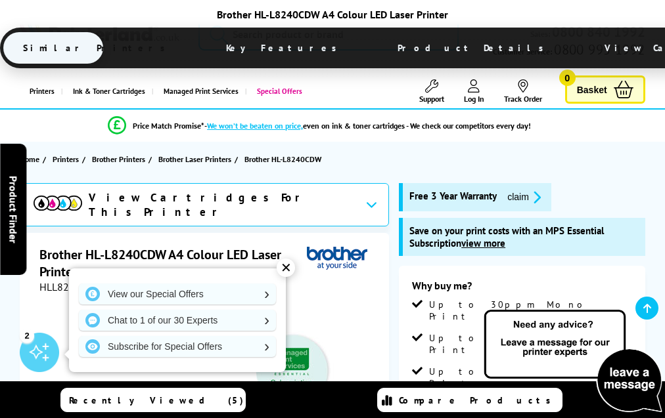
scroll to position [4165, 0]
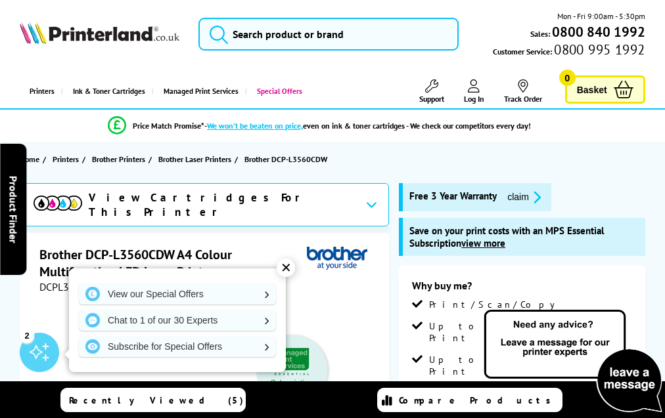
scroll to position [4213, 0]
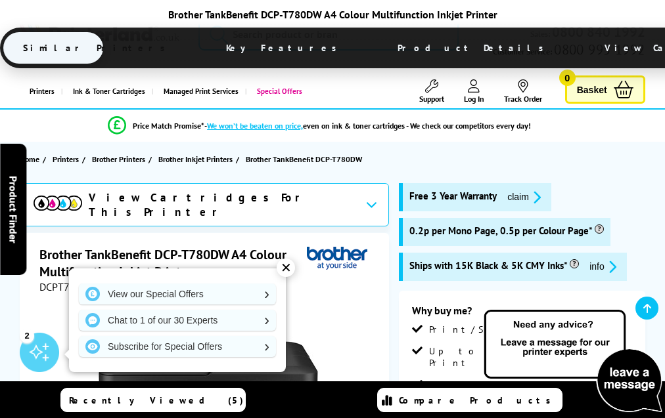
scroll to position [3082, 0]
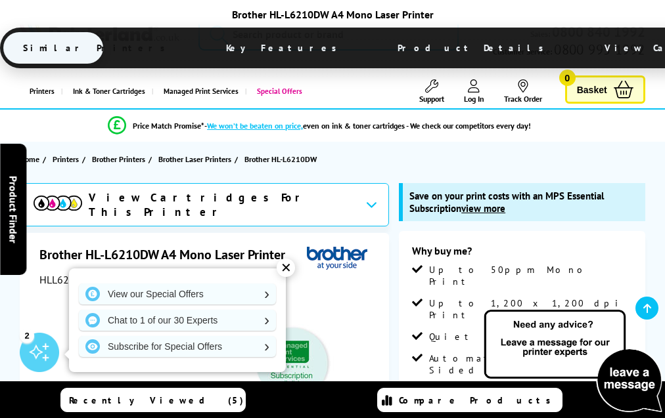
scroll to position [3589, 0]
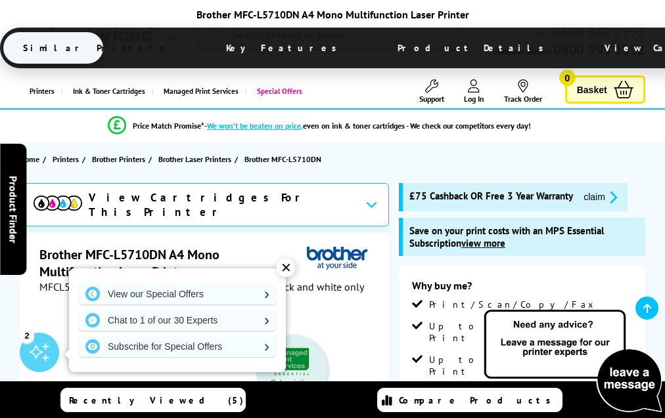
scroll to position [4031, 0]
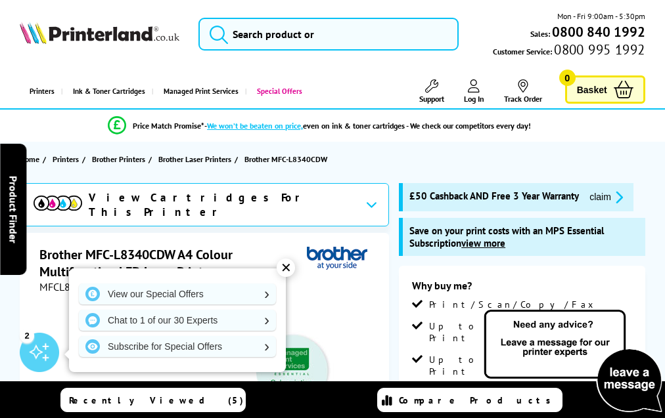
scroll to position [4444, 0]
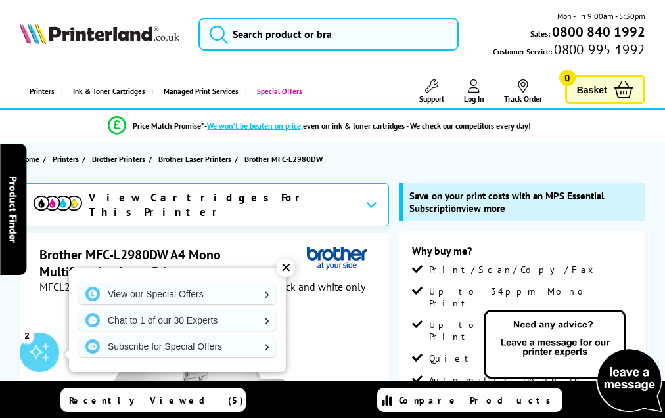
scroll to position [3882, 0]
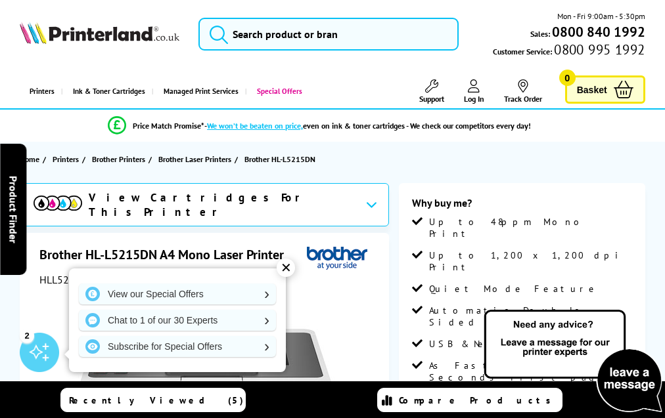
scroll to position [2993, 0]
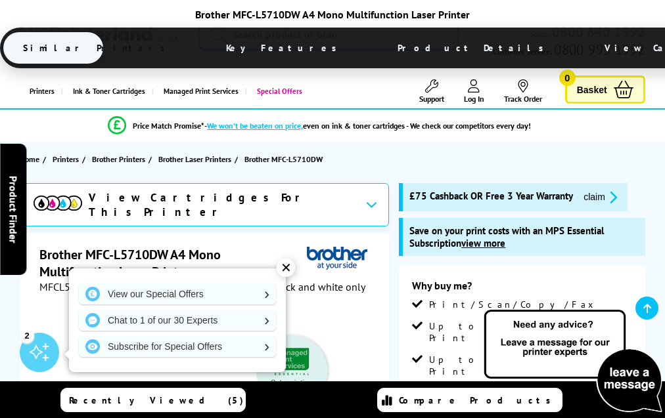
scroll to position [4030, 0]
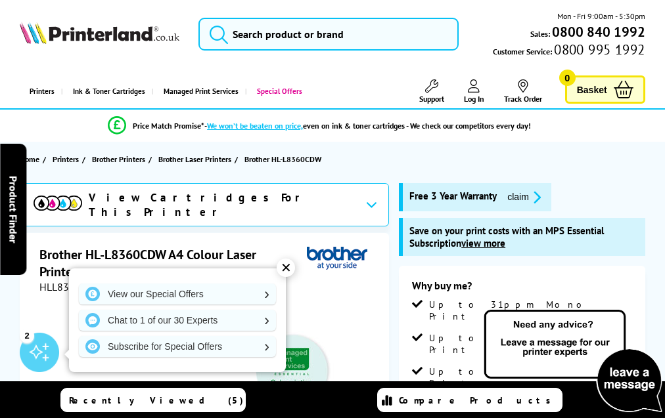
scroll to position [3689, 0]
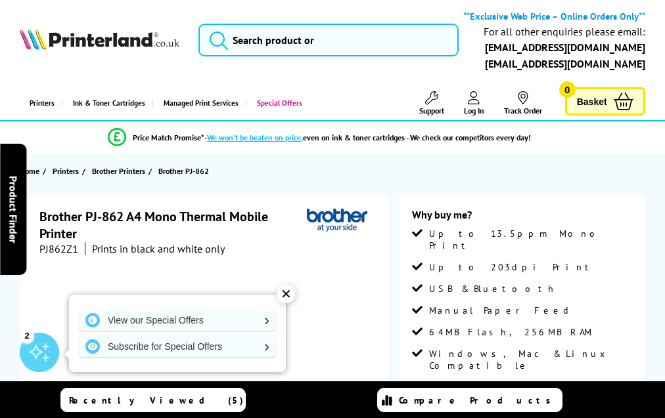
scroll to position [1615, 0]
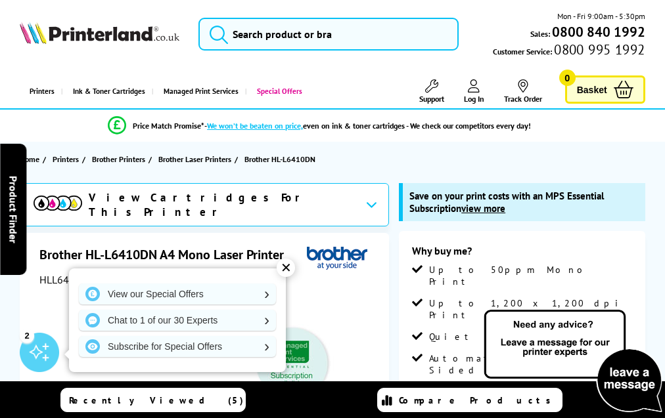
scroll to position [3694, 0]
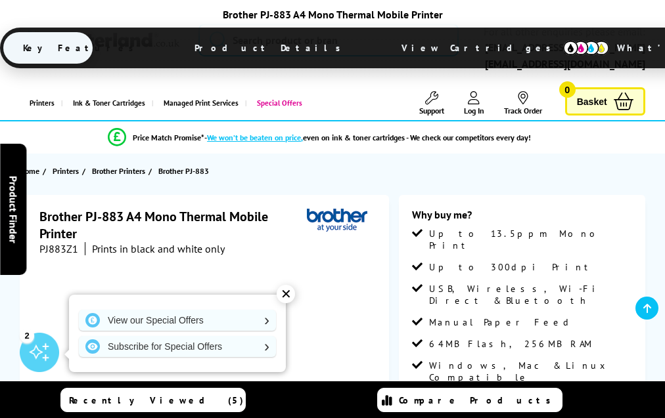
scroll to position [1629, 0]
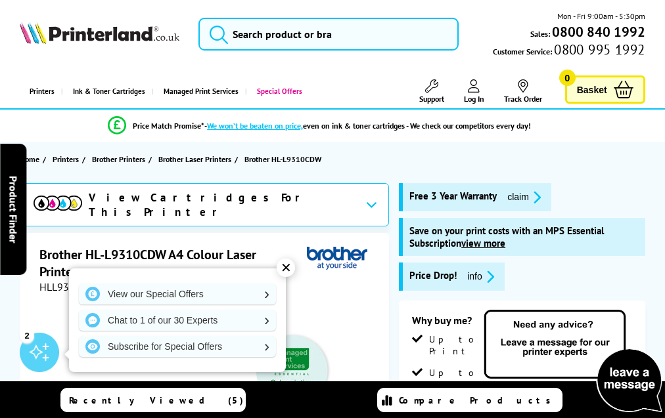
scroll to position [3484, 0]
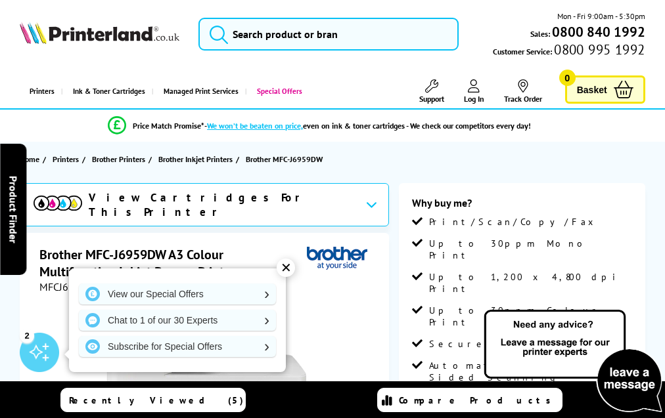
scroll to position [3379, 0]
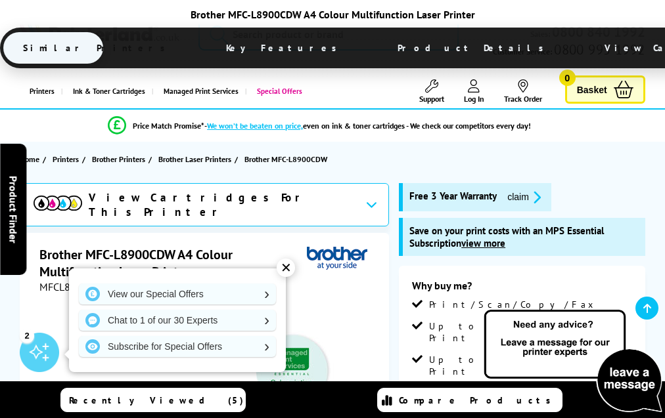
scroll to position [3955, 0]
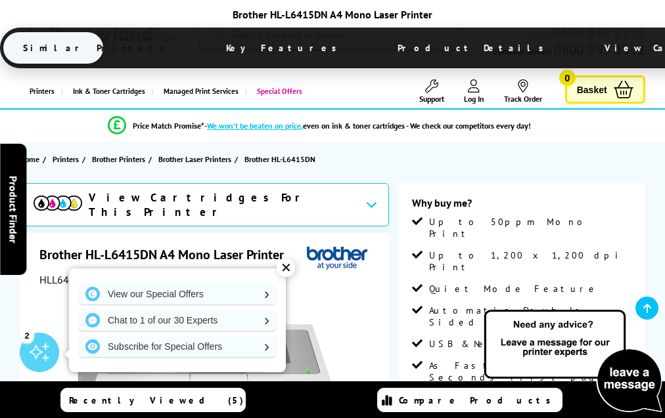
scroll to position [2953, 0]
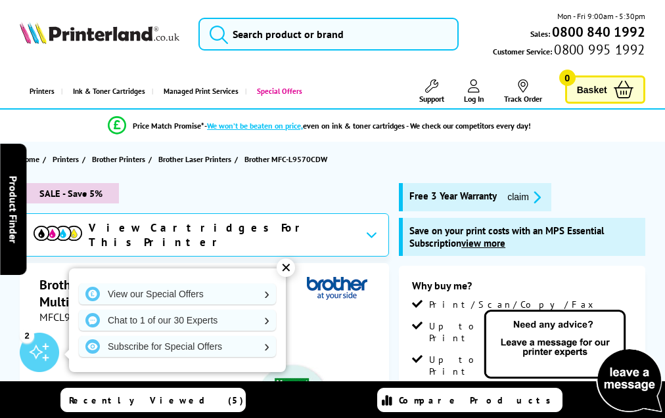
scroll to position [3689, 0]
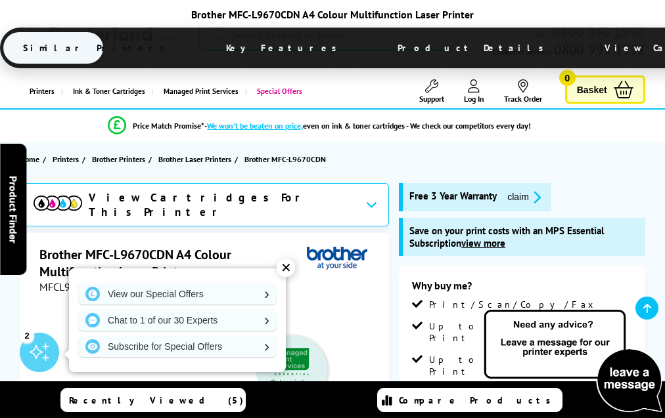
scroll to position [4461, 0]
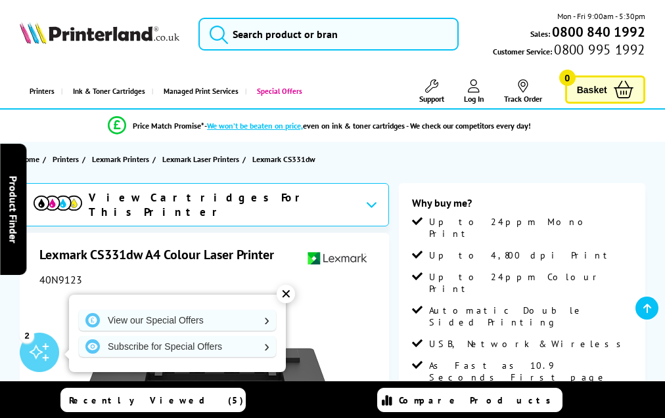
scroll to position [2914, 0]
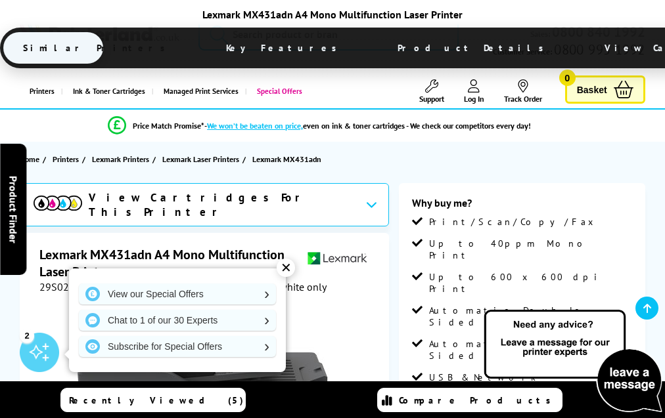
scroll to position [3851, 0]
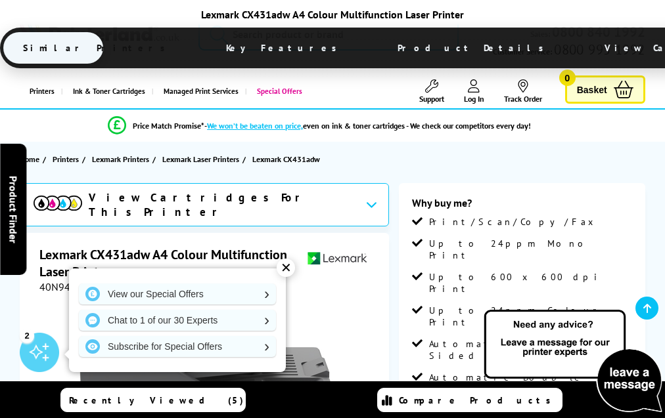
scroll to position [3222, 0]
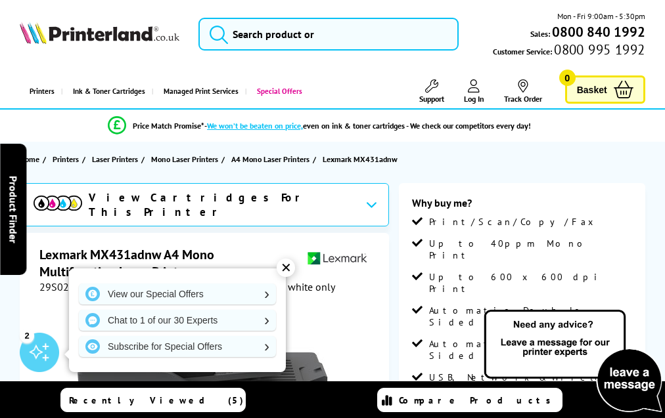
scroll to position [2994, 0]
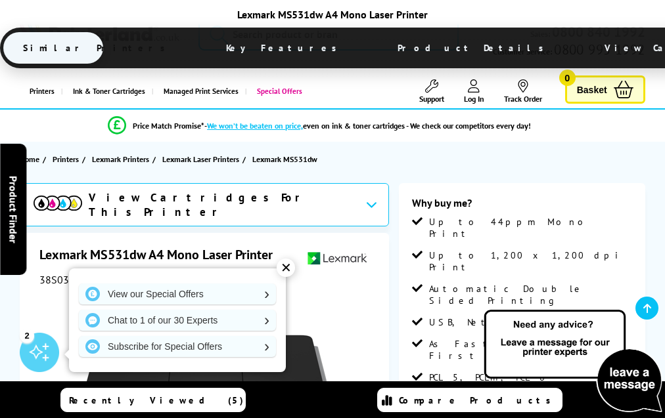
scroll to position [3154, 0]
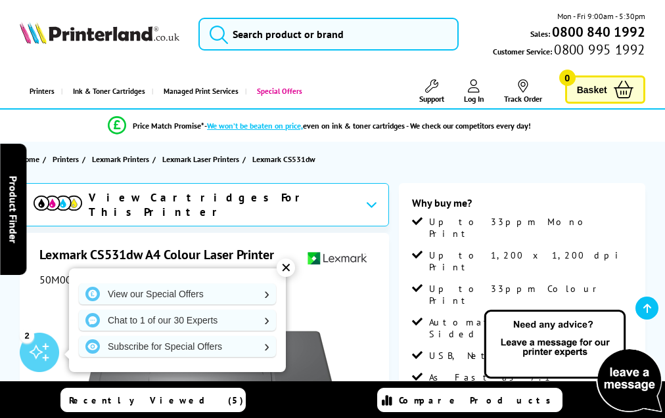
scroll to position [3687, 0]
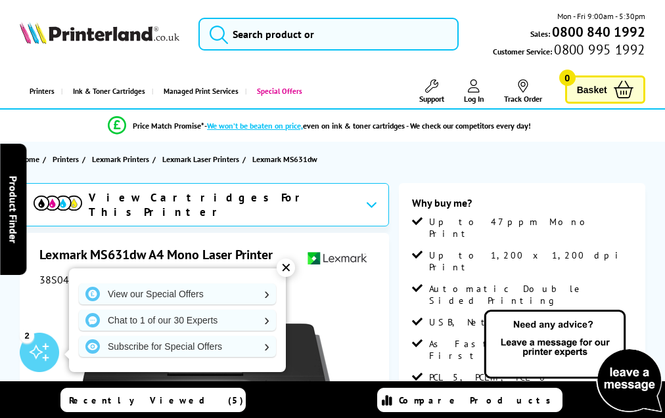
scroll to position [3142, 0]
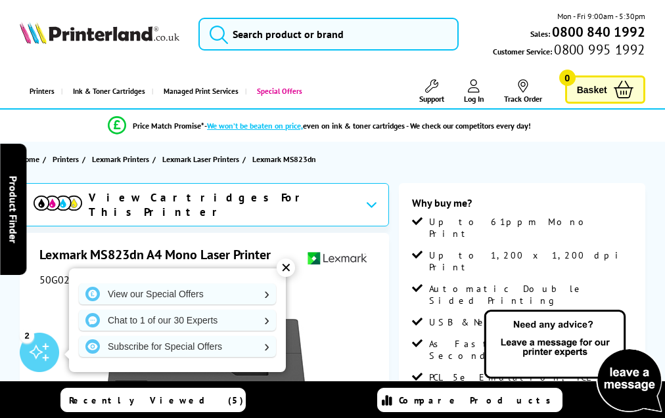
scroll to position [3567, 0]
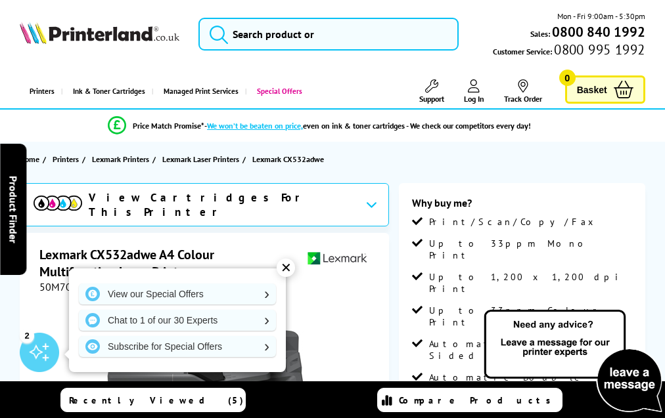
scroll to position [3322, 0]
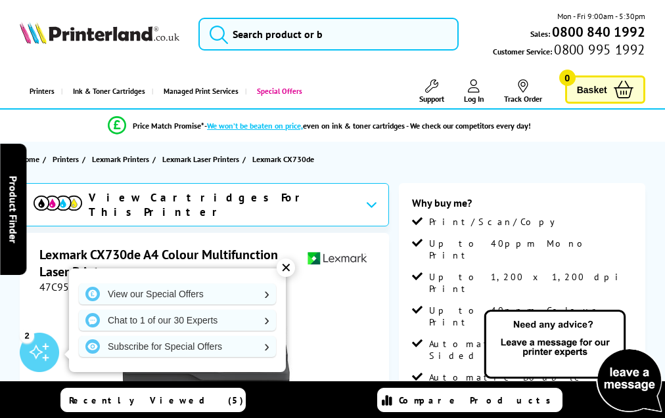
scroll to position [4077, 0]
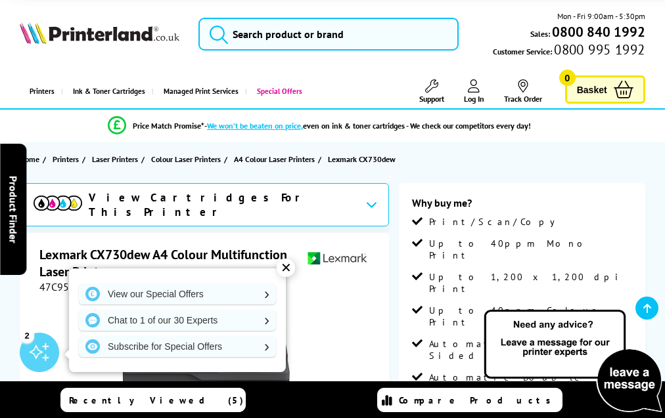
scroll to position [3008, 0]
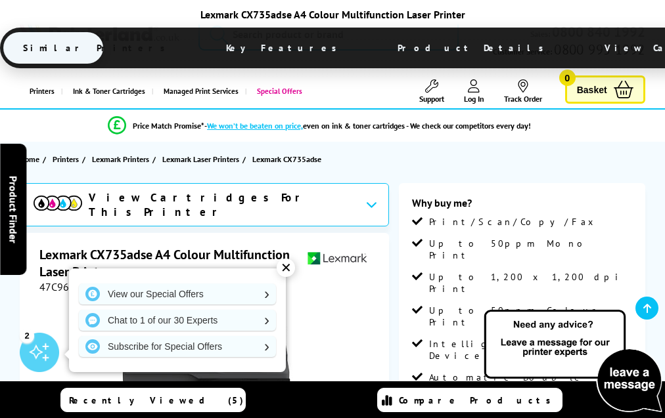
scroll to position [4108, 0]
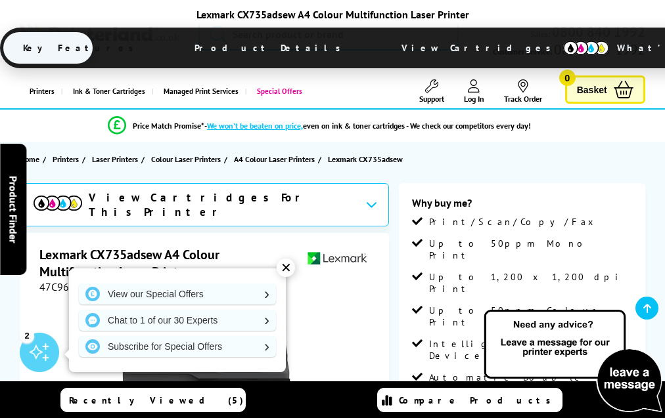
scroll to position [3078, 0]
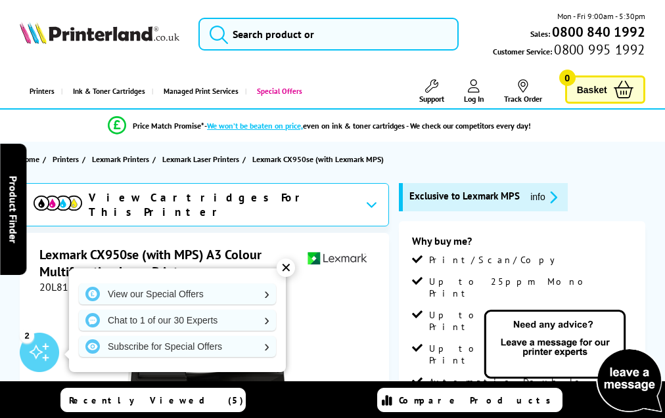
scroll to position [3482, 0]
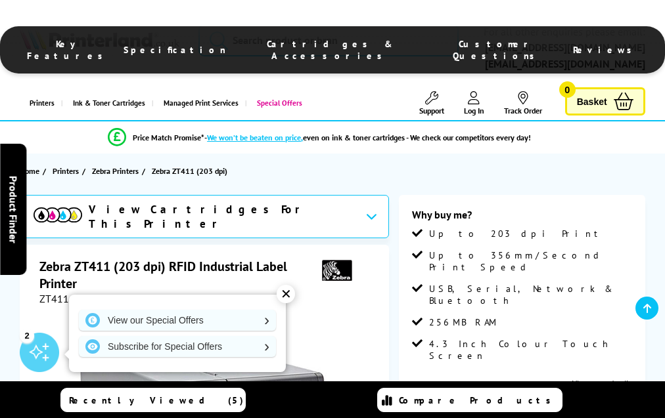
scroll to position [1377, 0]
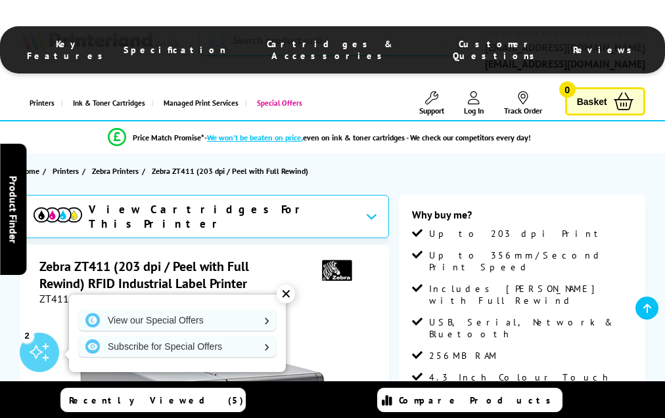
scroll to position [1384, 0]
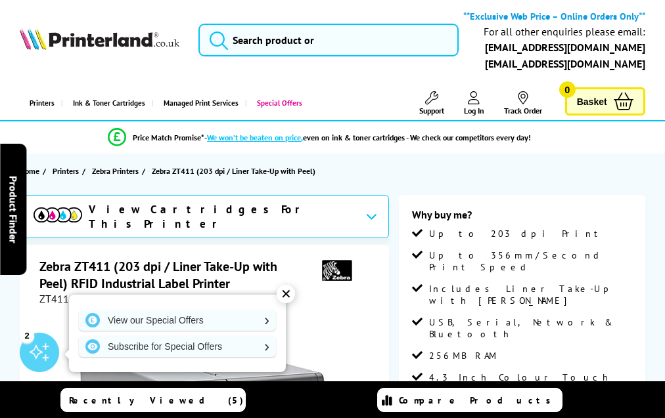
scroll to position [1384, 0]
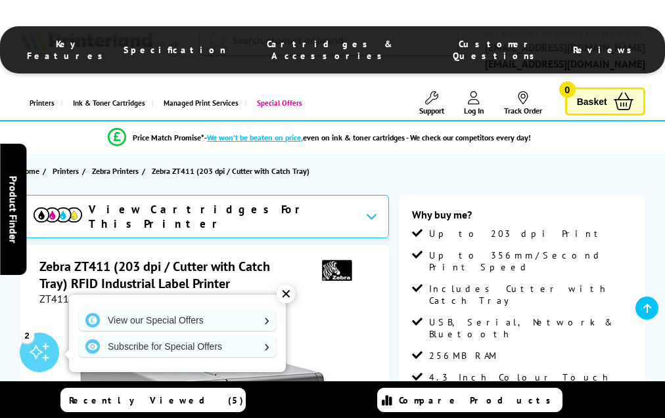
scroll to position [1384, 0]
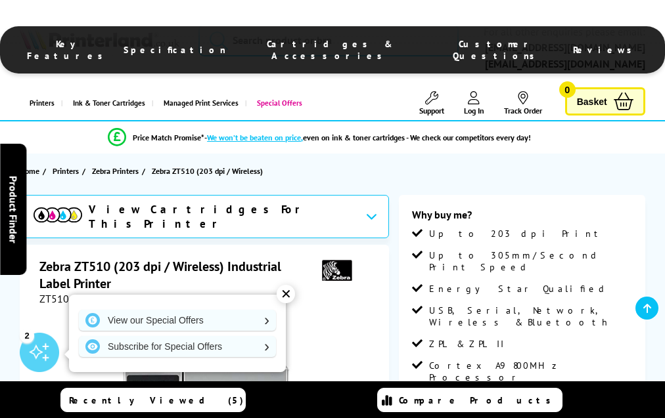
scroll to position [1448, 0]
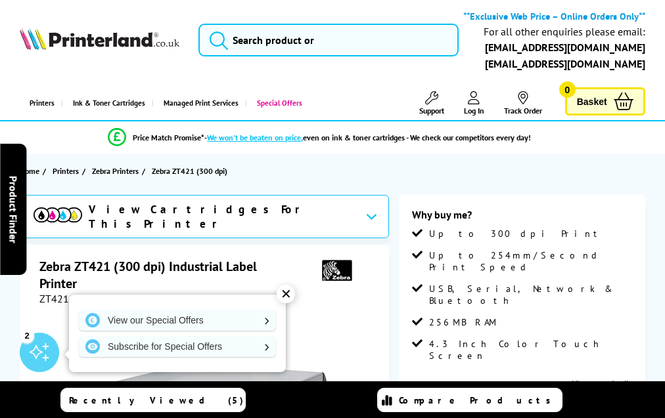
scroll to position [1302, 0]
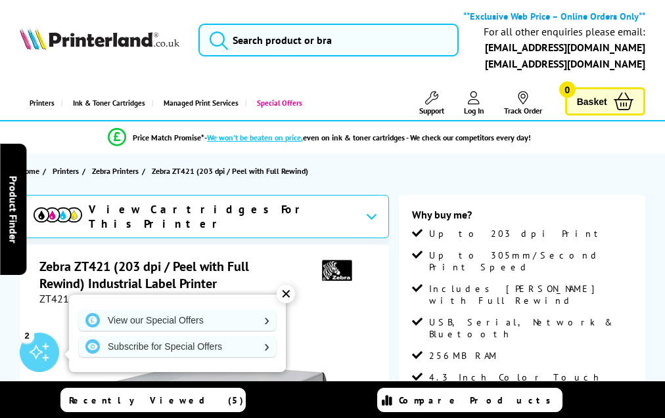
scroll to position [1309, 0]
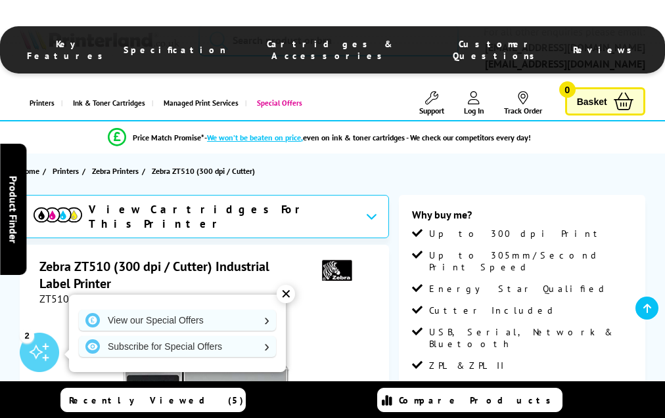
scroll to position [1448, 0]
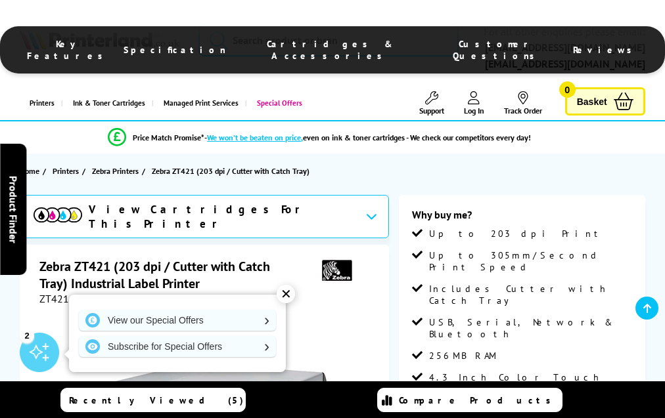
scroll to position [1309, 0]
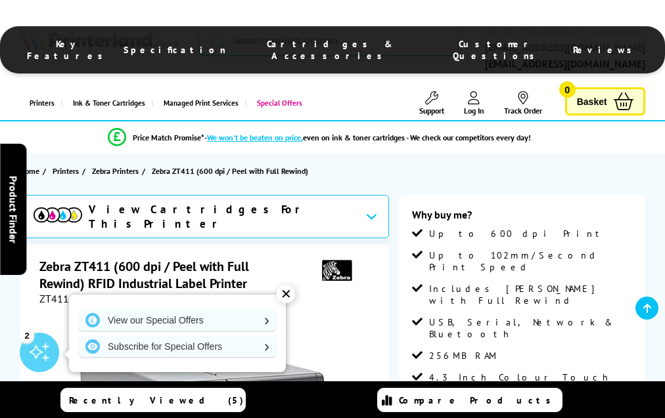
scroll to position [1384, 0]
